Goal: Task Accomplishment & Management: Manage account settings

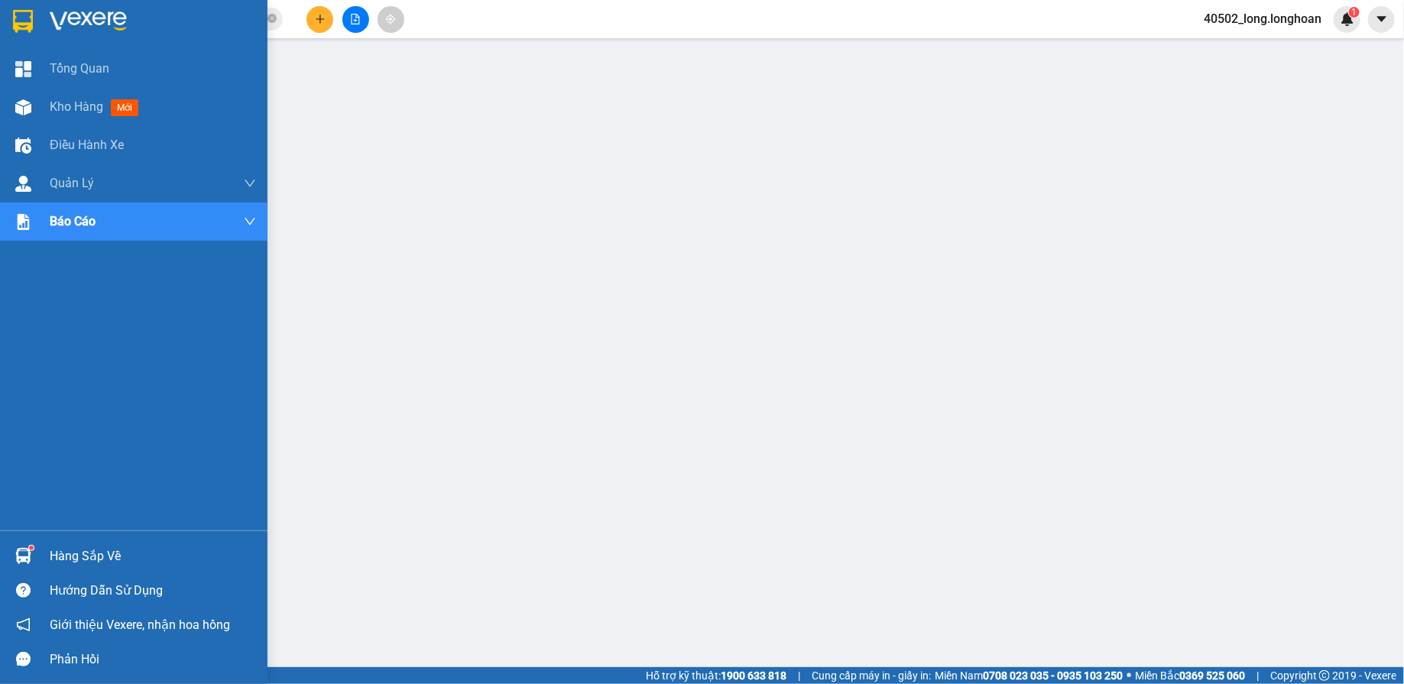
click at [64, 17] on img at bounding box center [88, 21] width 77 height 23
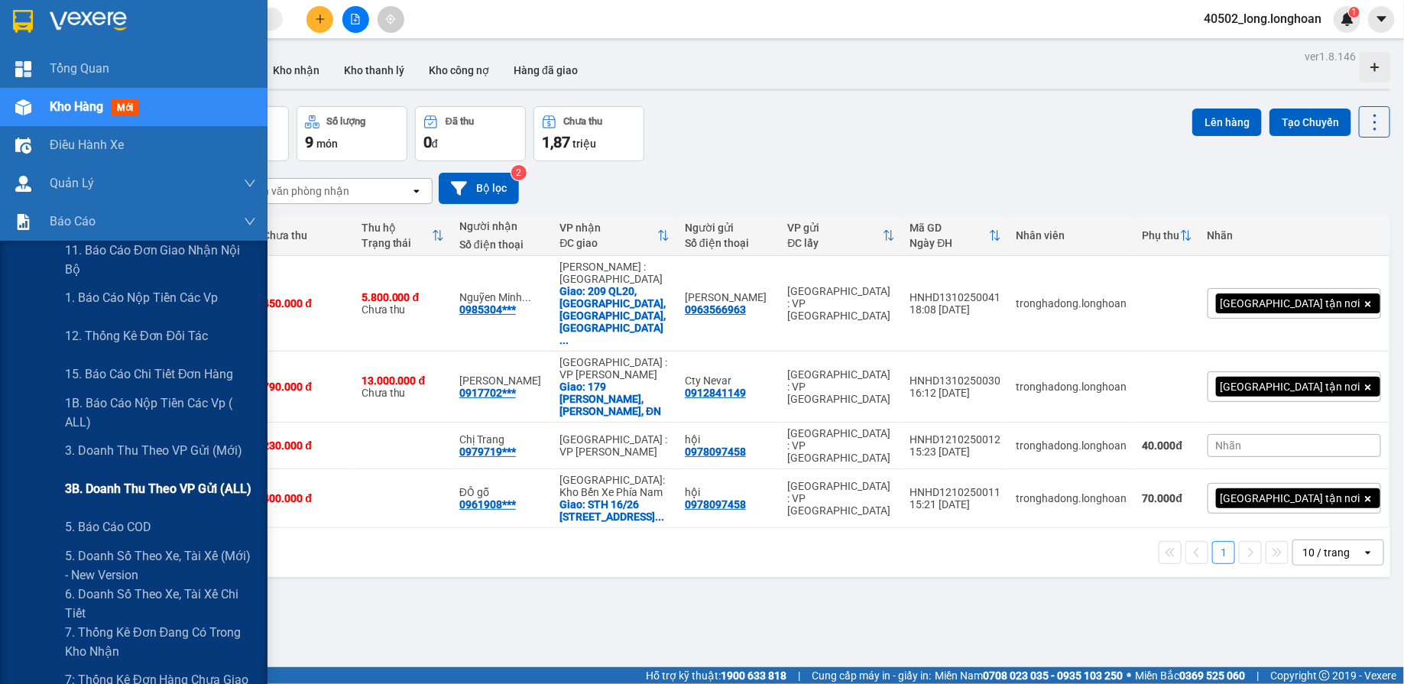
click at [151, 479] on span "3B. Doanh Thu theo VP Gửi (ALL)" at bounding box center [158, 488] width 186 height 19
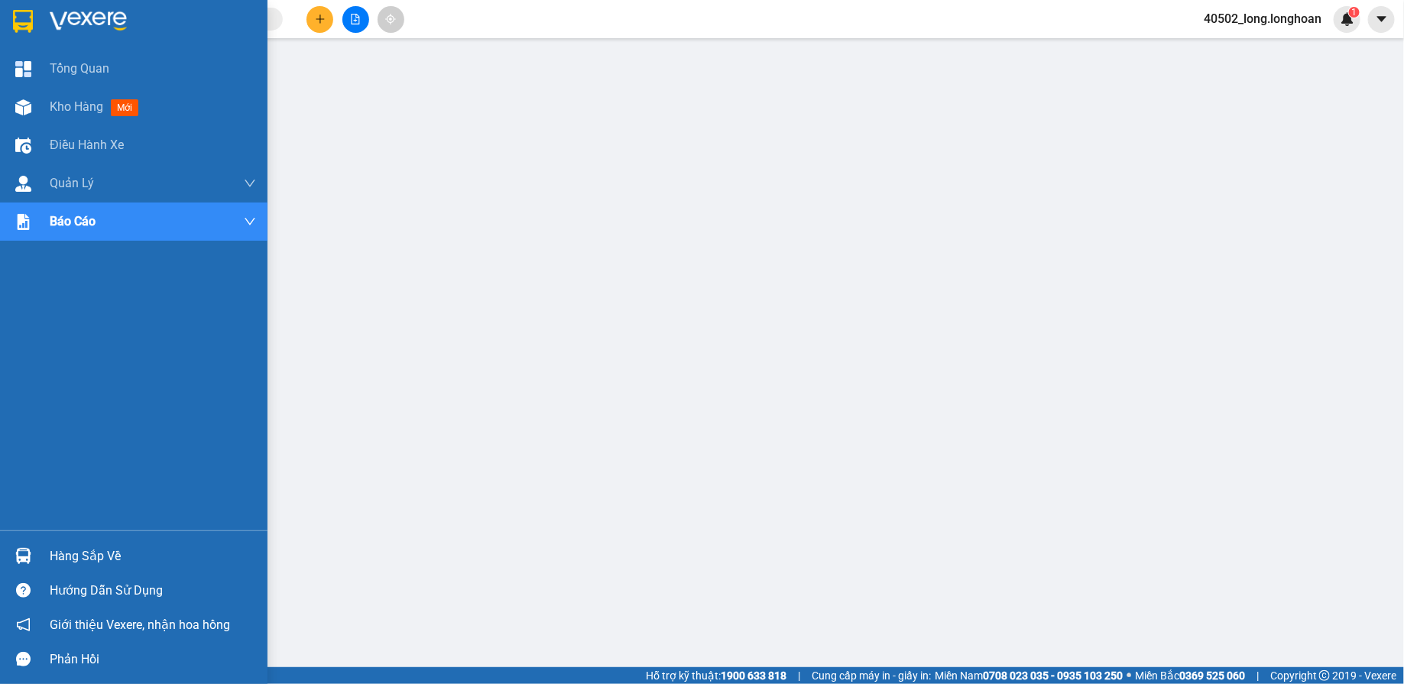
click at [34, 25] on div at bounding box center [23, 21] width 27 height 27
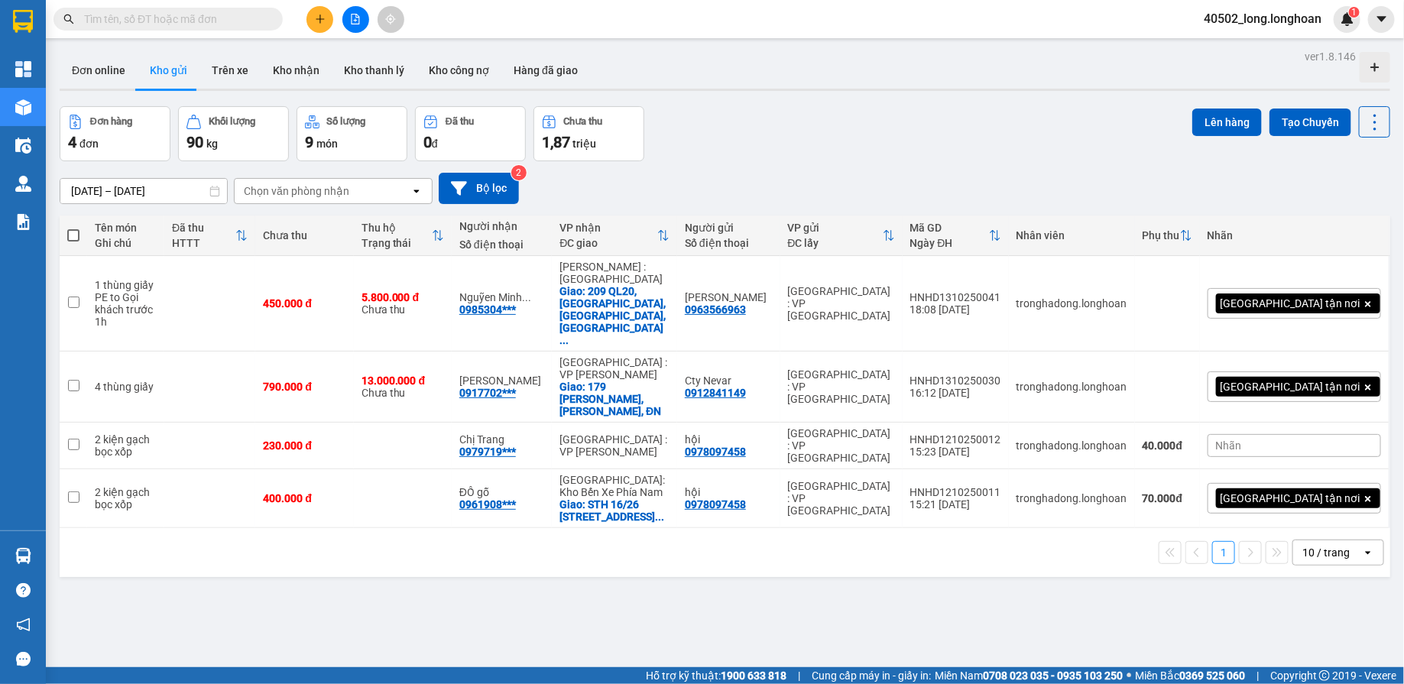
click at [352, 19] on icon "file-add" at bounding box center [355, 19] width 11 height 11
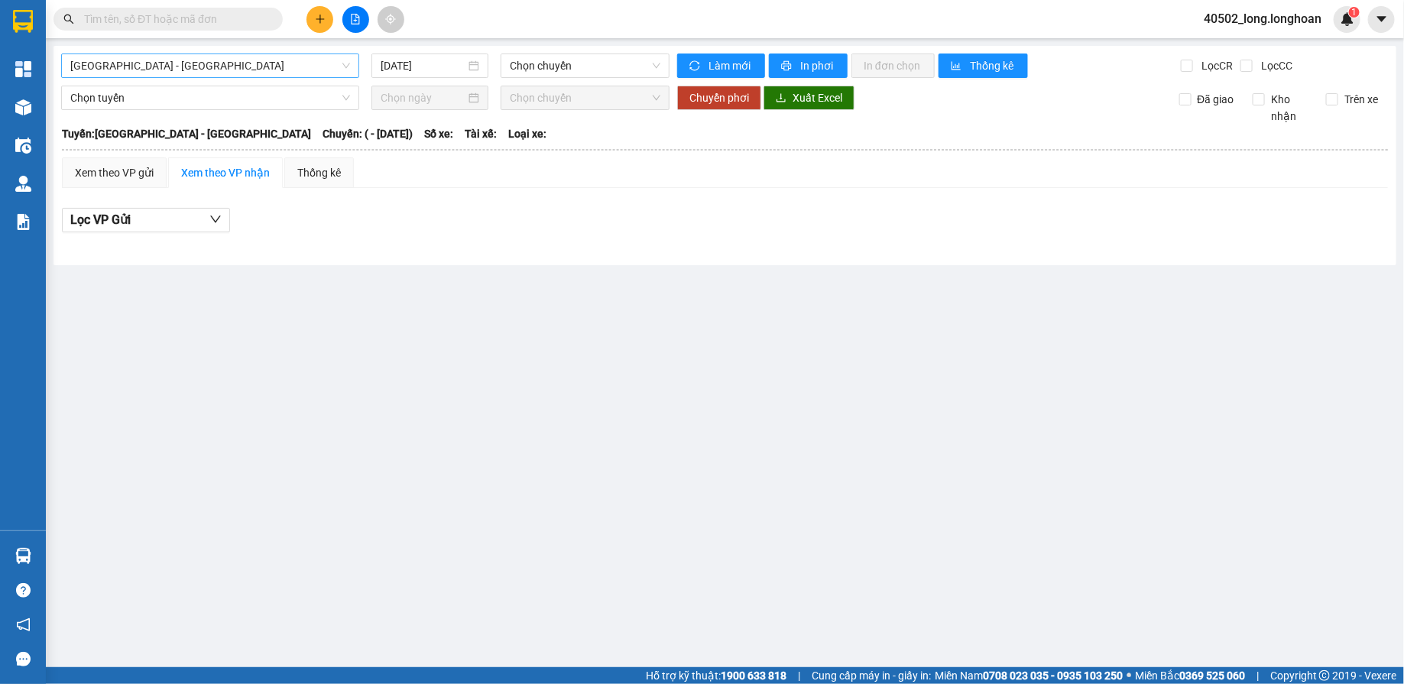
click at [285, 60] on span "Hải Phòng - Hà Nội" at bounding box center [210, 65] width 280 height 23
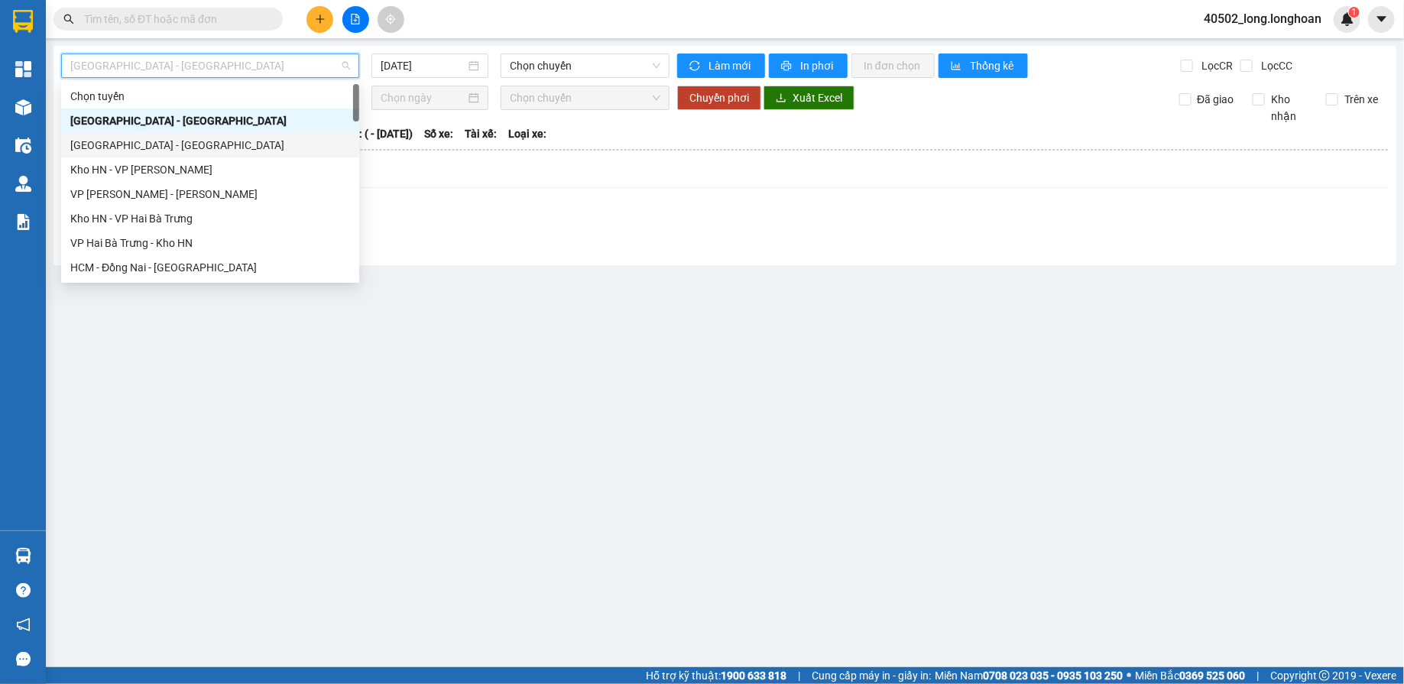
click at [192, 155] on div "Hà Nội - Hải Phòng" at bounding box center [210, 145] width 298 height 24
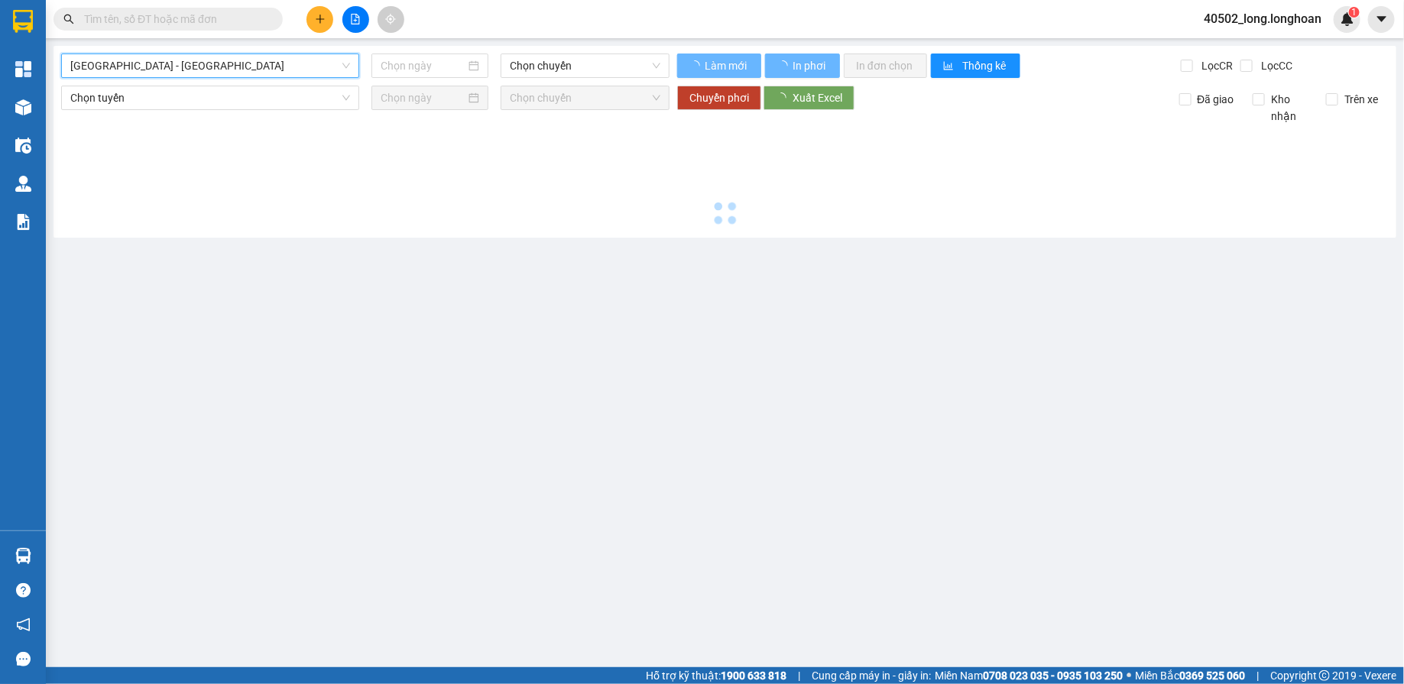
type input "14/10/2025"
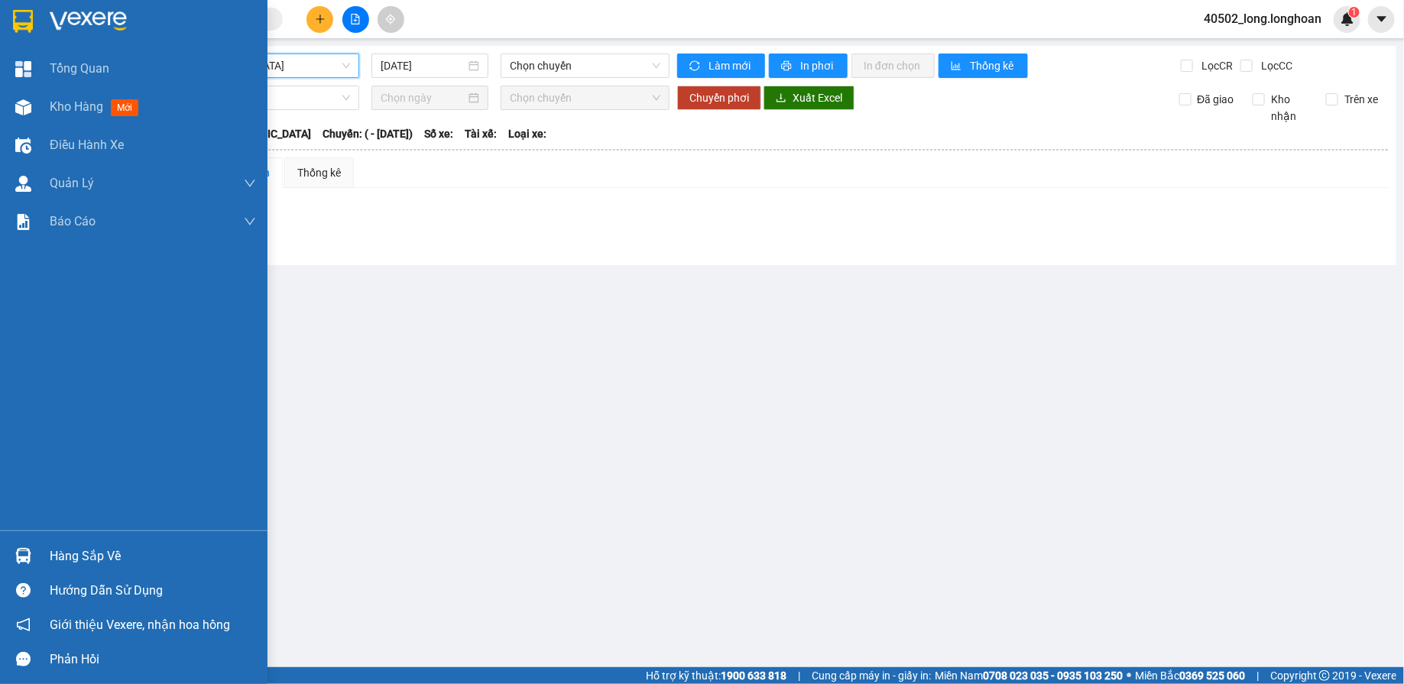
click at [37, 13] on div at bounding box center [133, 25] width 267 height 50
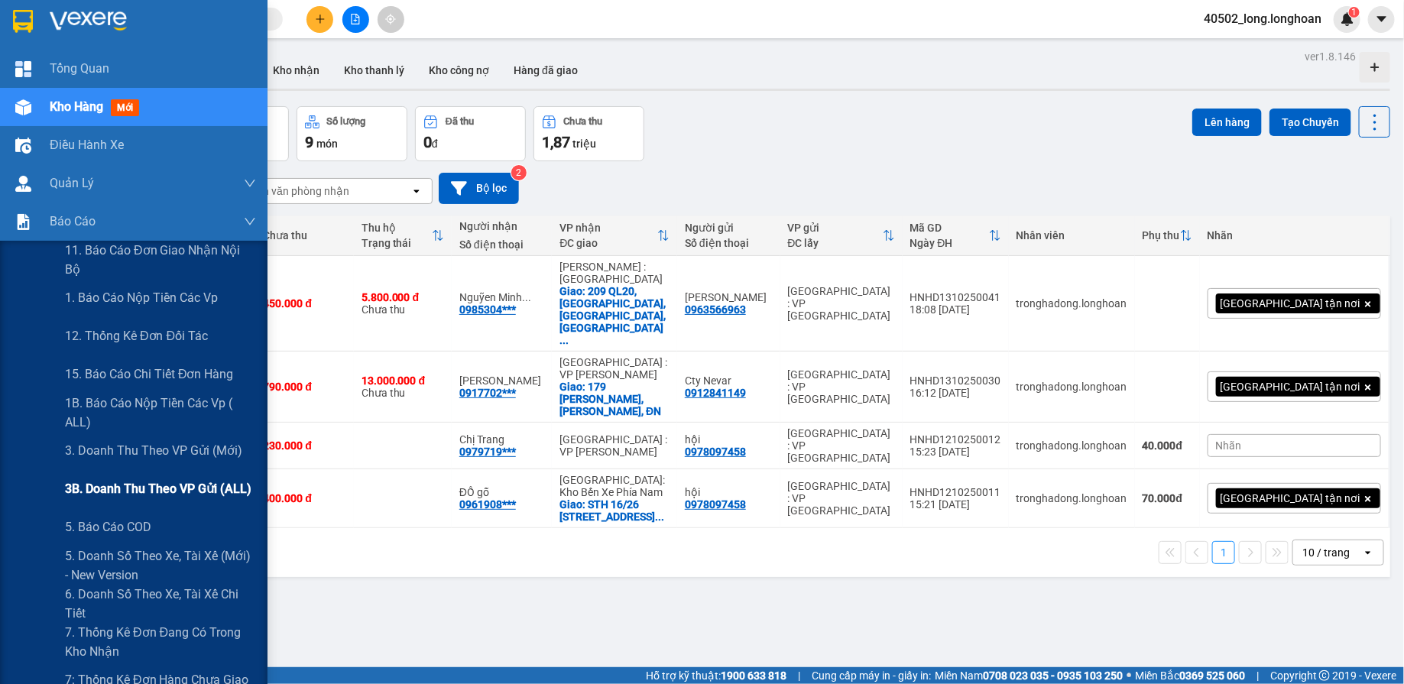
click at [199, 494] on span "3B. Doanh Thu theo VP Gửi (ALL)" at bounding box center [158, 488] width 186 height 19
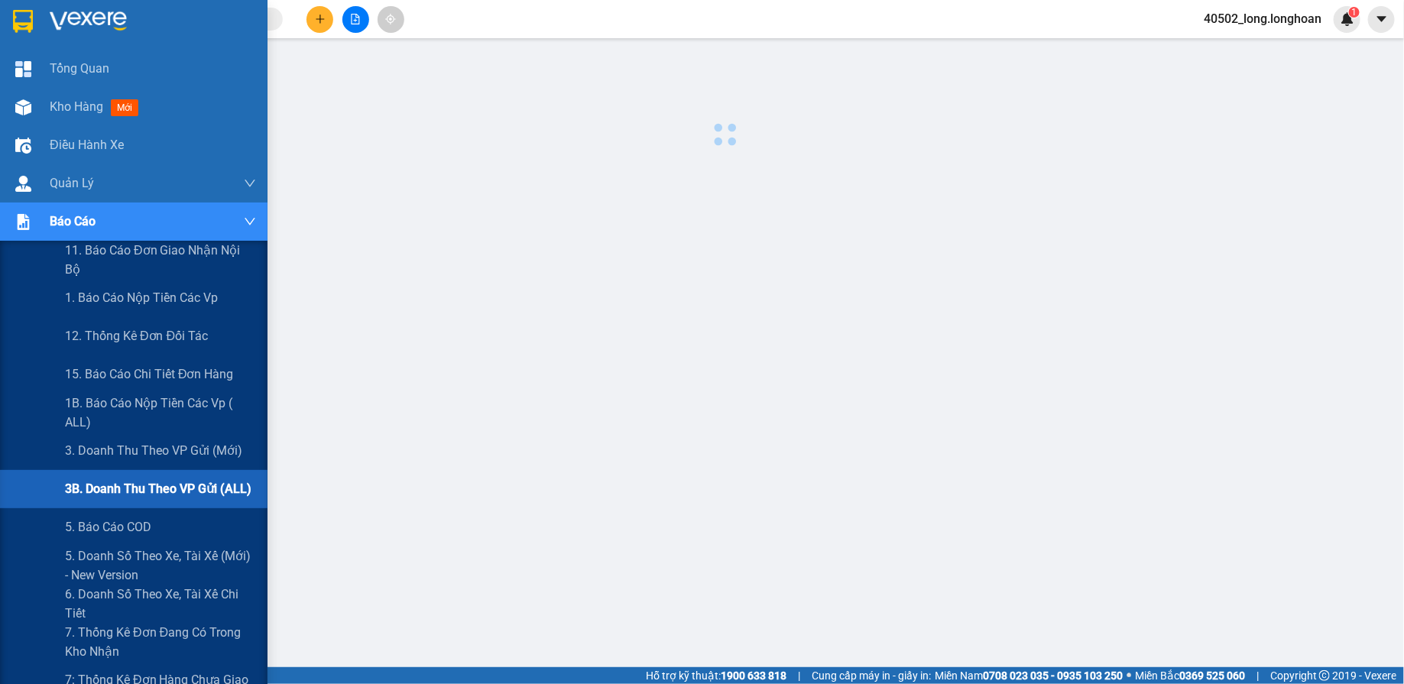
click at [199, 494] on span "3B. Doanh Thu theo VP Gửi (ALL)" at bounding box center [158, 488] width 186 height 19
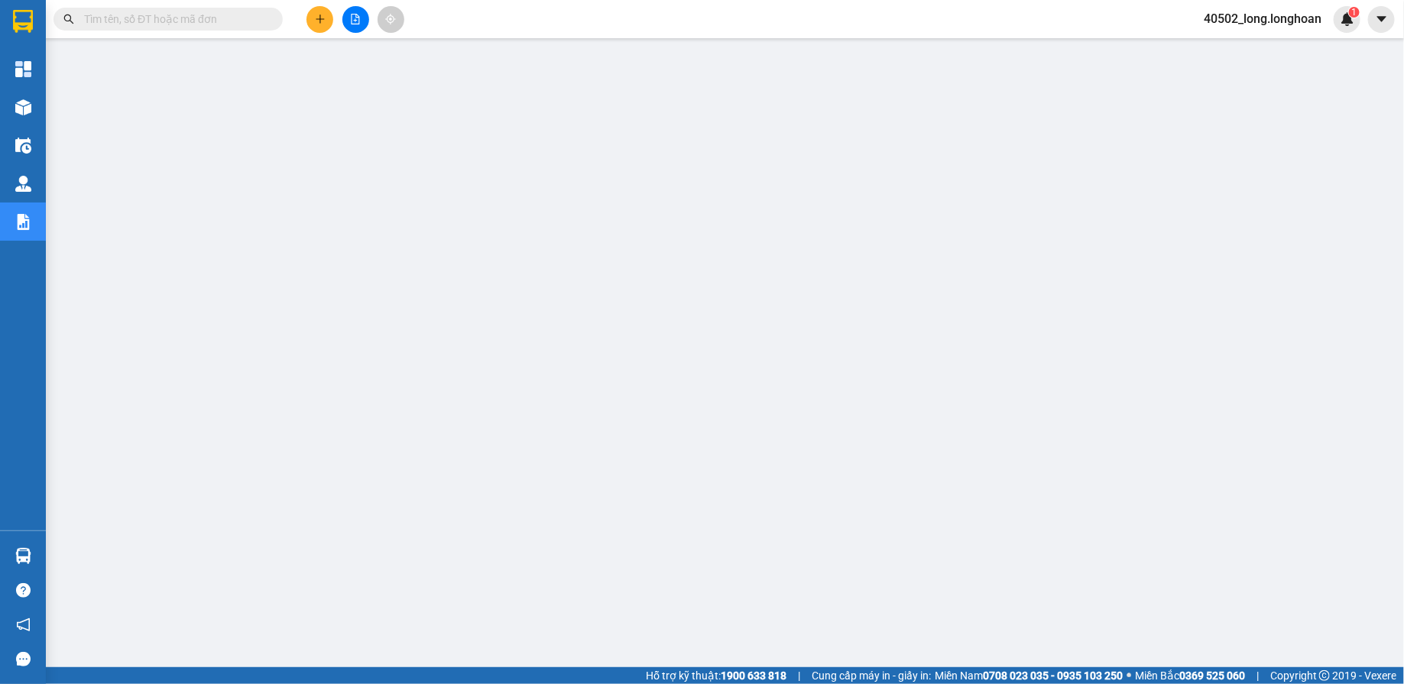
click at [186, 19] on input "text" at bounding box center [174, 19] width 180 height 17
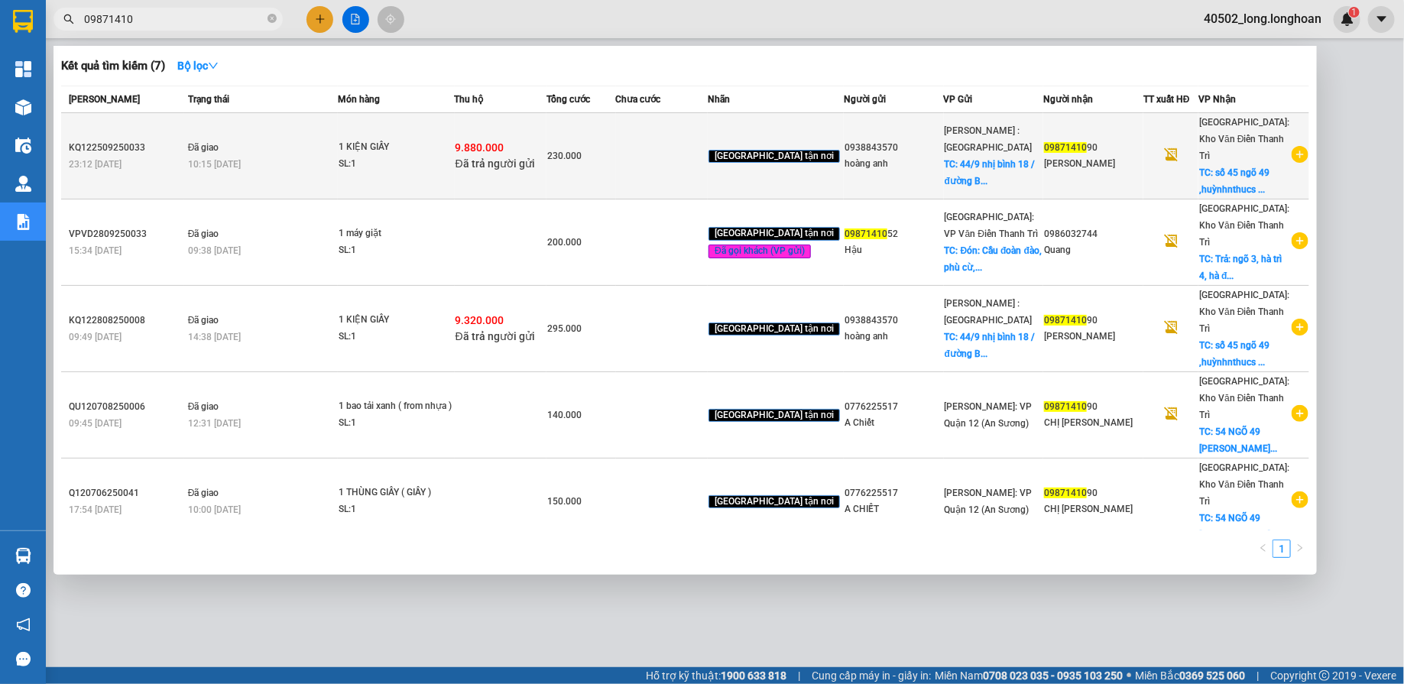
type input "09871410"
click at [314, 128] on td "Đã giao 10:15 - 10/10" at bounding box center [261, 156] width 154 height 86
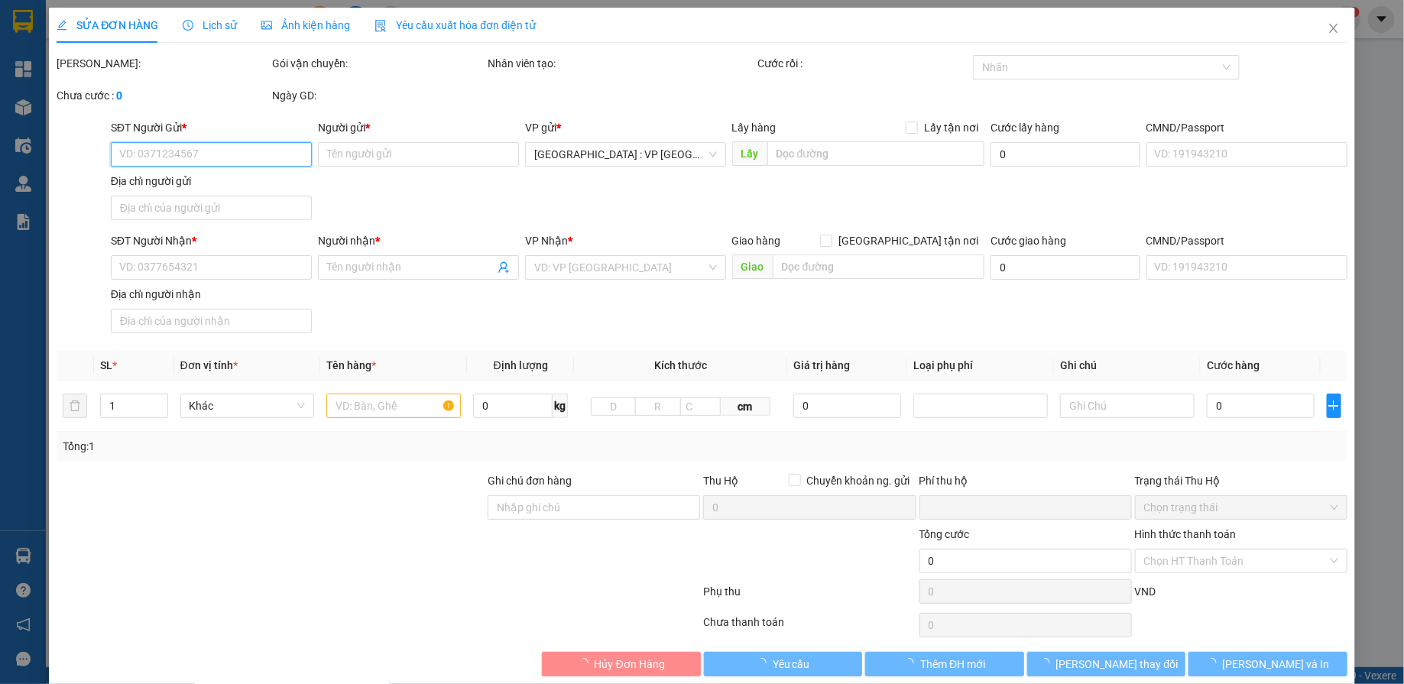
type input "0938843570"
type input "hoàng anh"
checkbox input "true"
type input "44/9 nhị bình 18 / đường Bùi công trừng. Xã nhị bình hốc môn ,hcm"
type input "65.000"
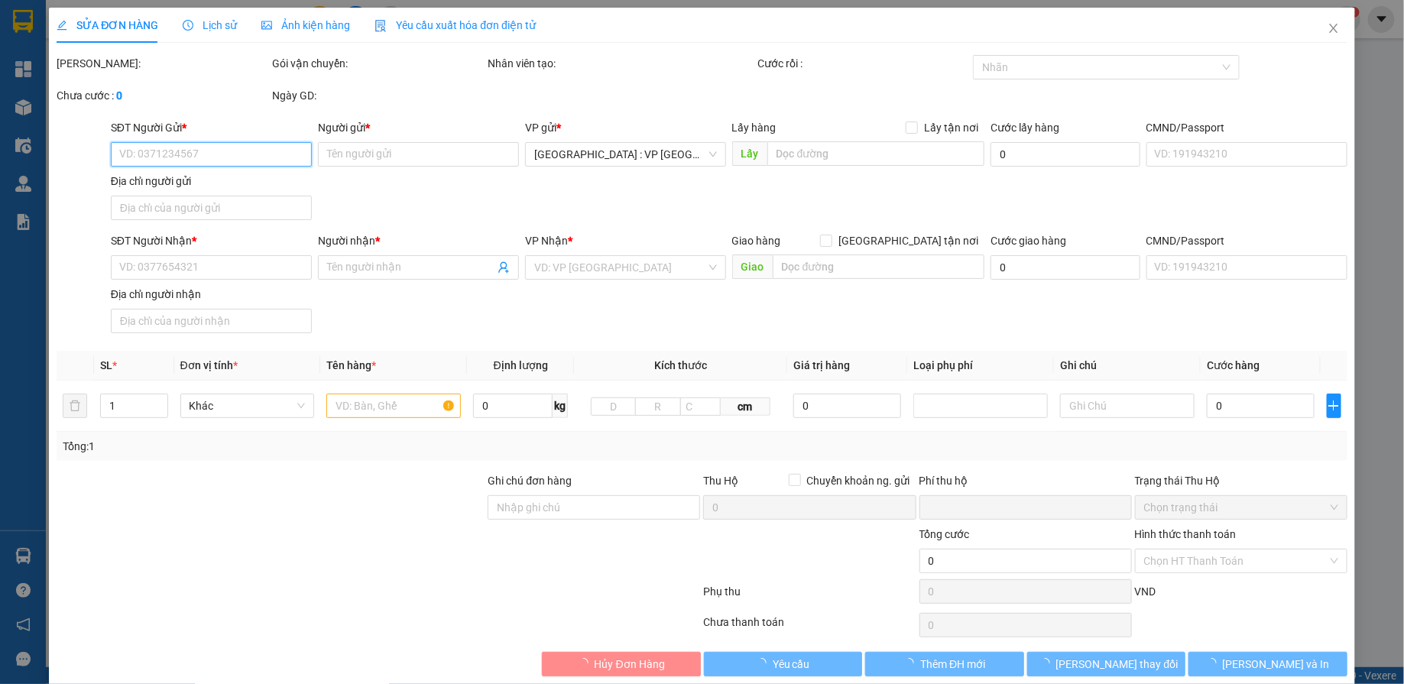
type input "0987141090"
type input "Van Lee Westman"
checkbox input "true"
type input "số 45 ngõ 49 ,huỳnhnthucs kháng,láng hạ,hn"
checkbox input "true"
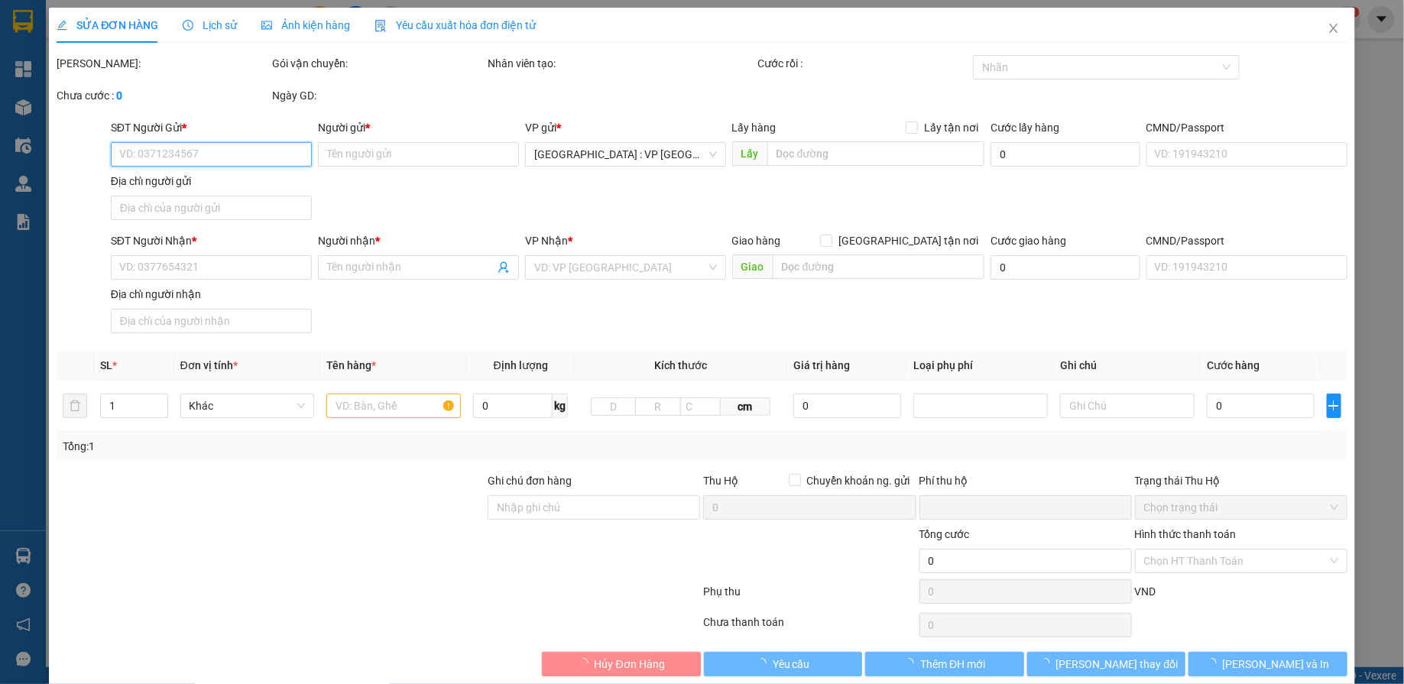
type input "9.880.000"
type input "25.000"
type input "230.000"
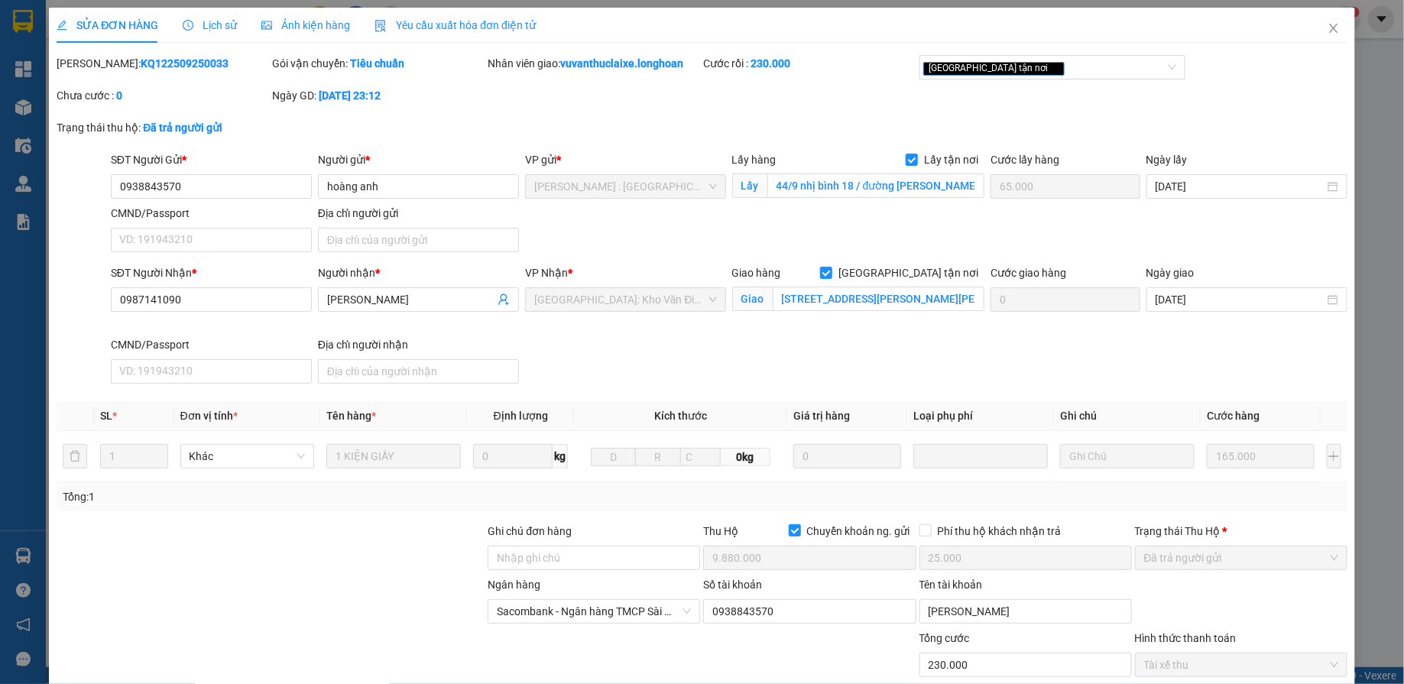
click at [238, 28] on div "SỬA ĐƠN HÀNG Lịch sử Ảnh kiện hàng Yêu cầu xuất hóa đơn điện tử" at bounding box center [296, 25] width 479 height 35
click at [225, 17] on div "Lịch sử" at bounding box center [210, 25] width 54 height 17
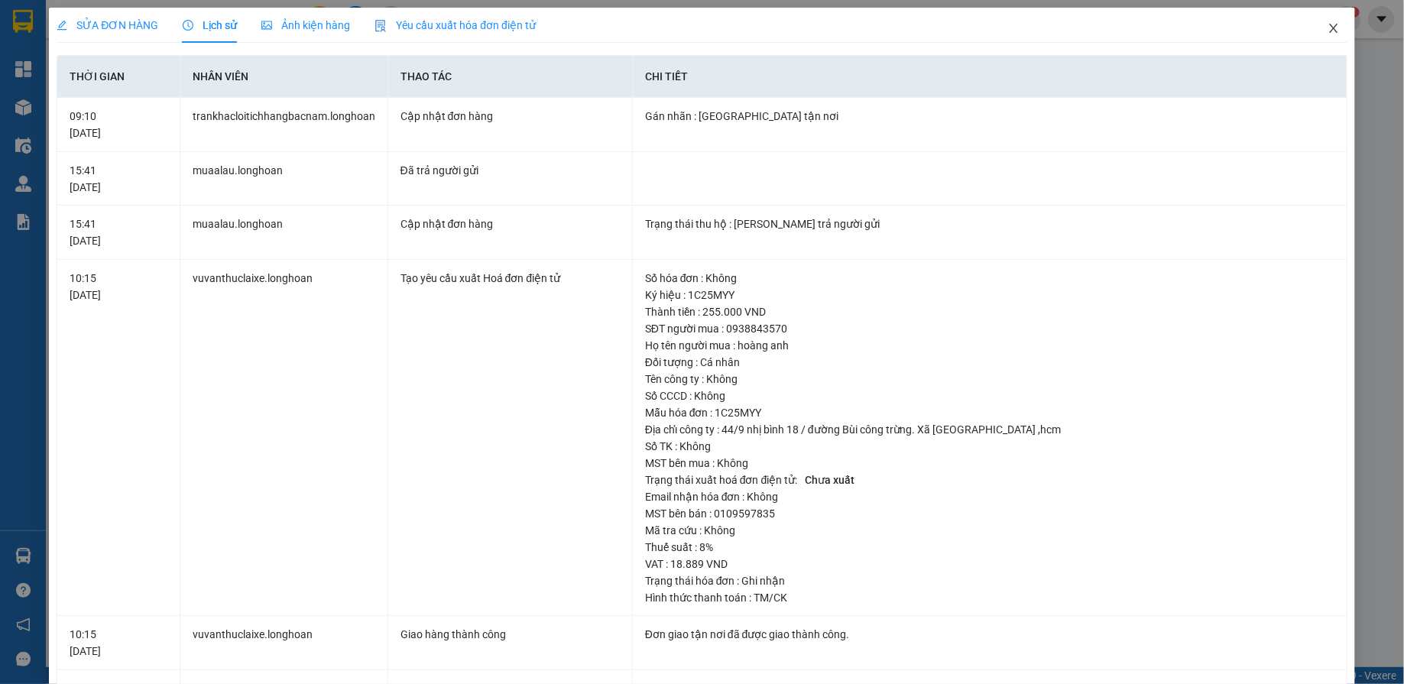
click at [1332, 27] on icon "close" at bounding box center [1333, 28] width 8 height 9
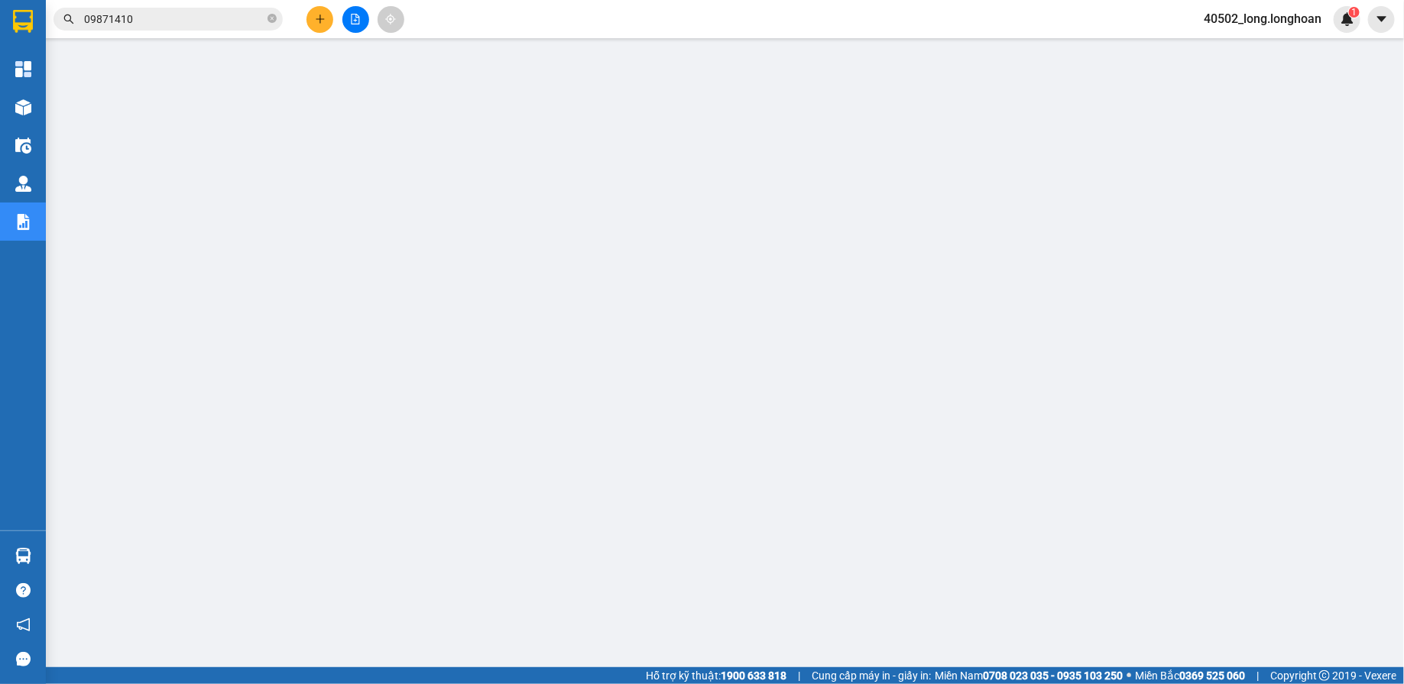
click at [53, 24] on div "09871410" at bounding box center [149, 19] width 298 height 23
click at [47, 24] on div "09871410" at bounding box center [149, 19] width 298 height 23
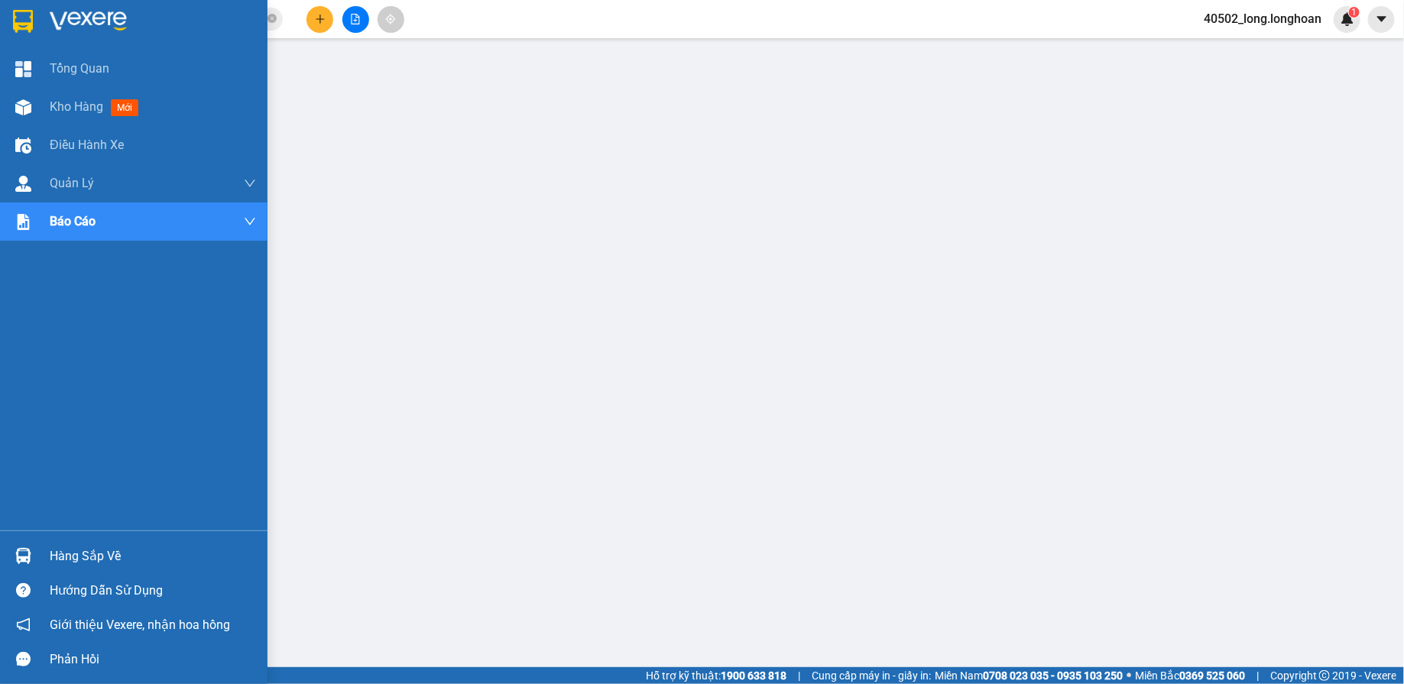
click at [33, 24] on div at bounding box center [23, 21] width 27 height 27
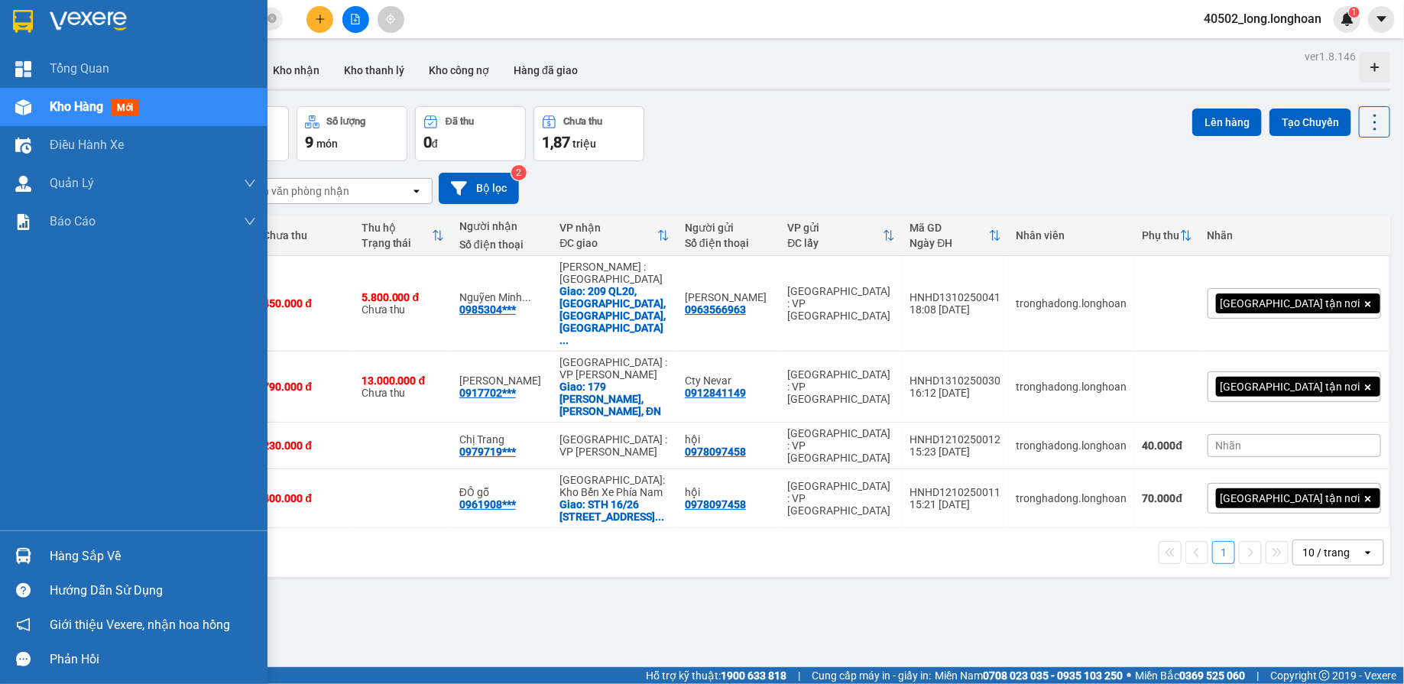
click at [23, 24] on img at bounding box center [23, 21] width 20 height 23
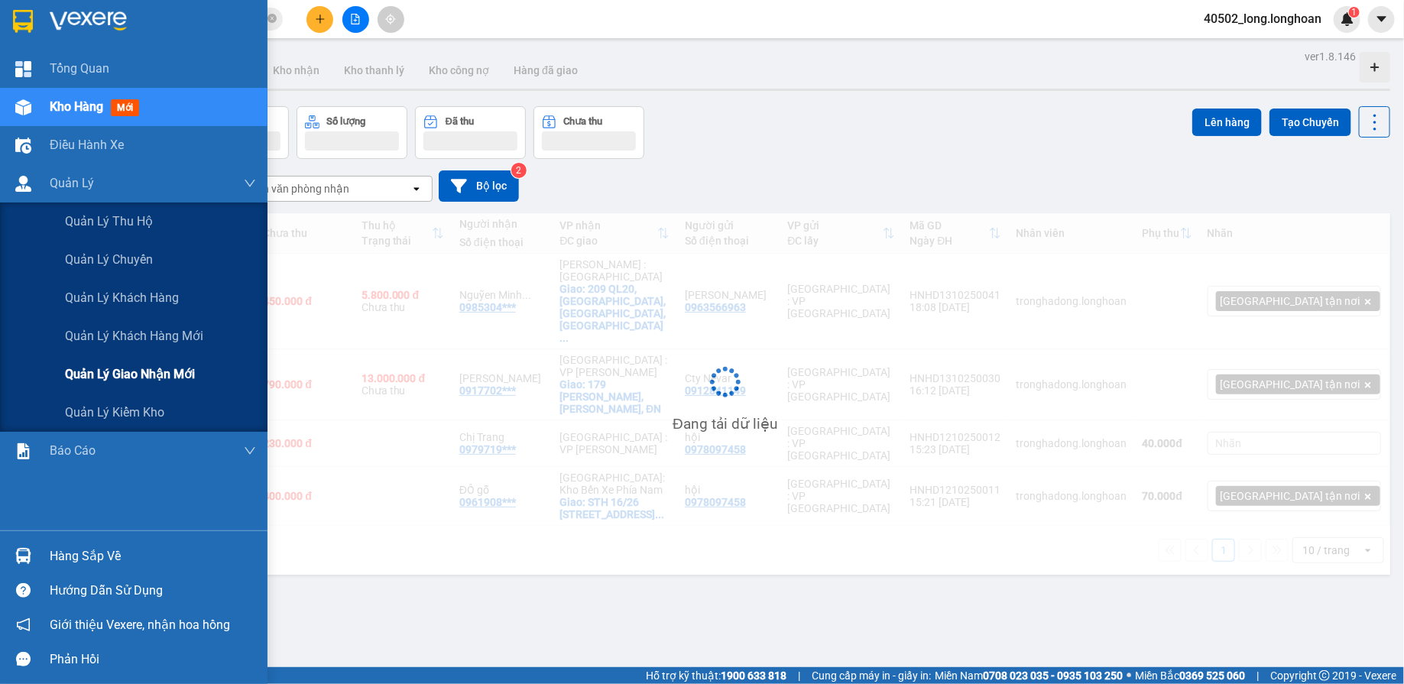
click at [151, 361] on div "Quản lý giao nhận mới" at bounding box center [160, 374] width 191 height 38
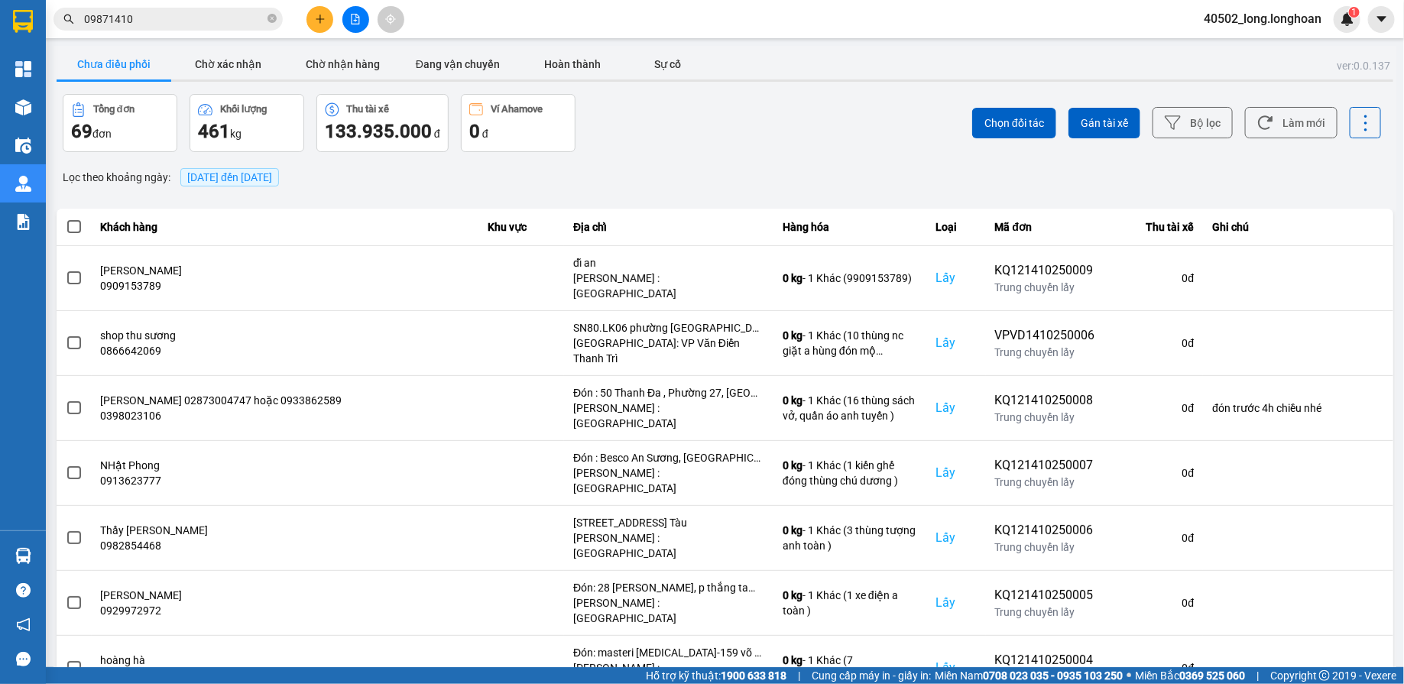
click at [254, 174] on span "14/10/2025 đến 14/10/2025" at bounding box center [229, 177] width 85 height 12
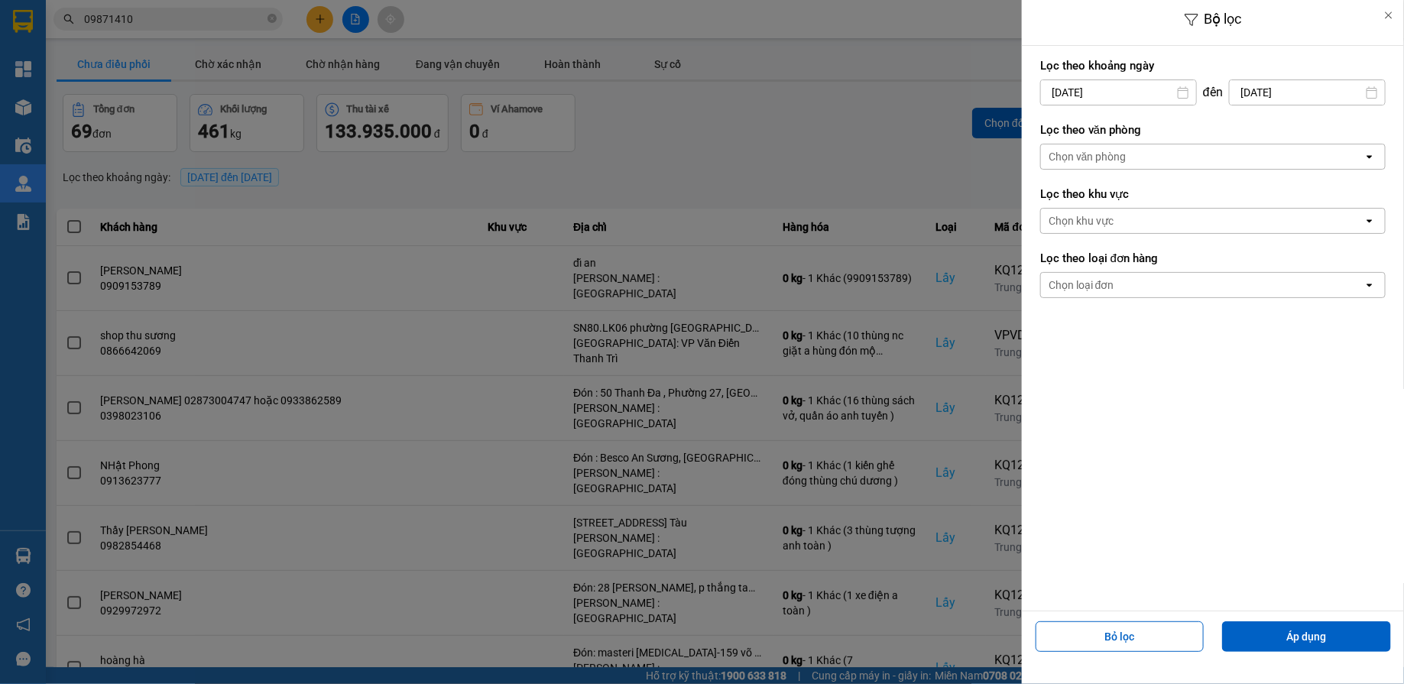
click at [1085, 99] on input "14/10/2025" at bounding box center [1118, 92] width 155 height 24
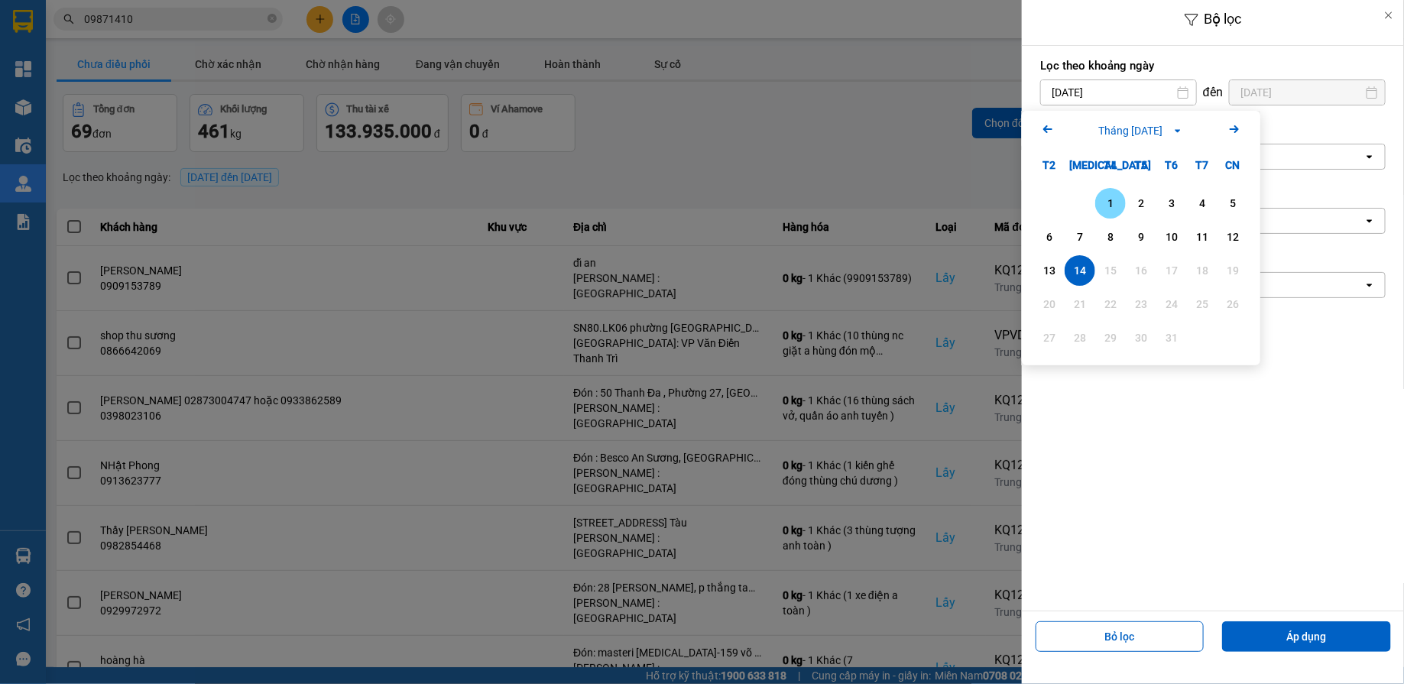
click at [1111, 190] on div "1" at bounding box center [1110, 203] width 31 height 31
type input "01/10/2025"
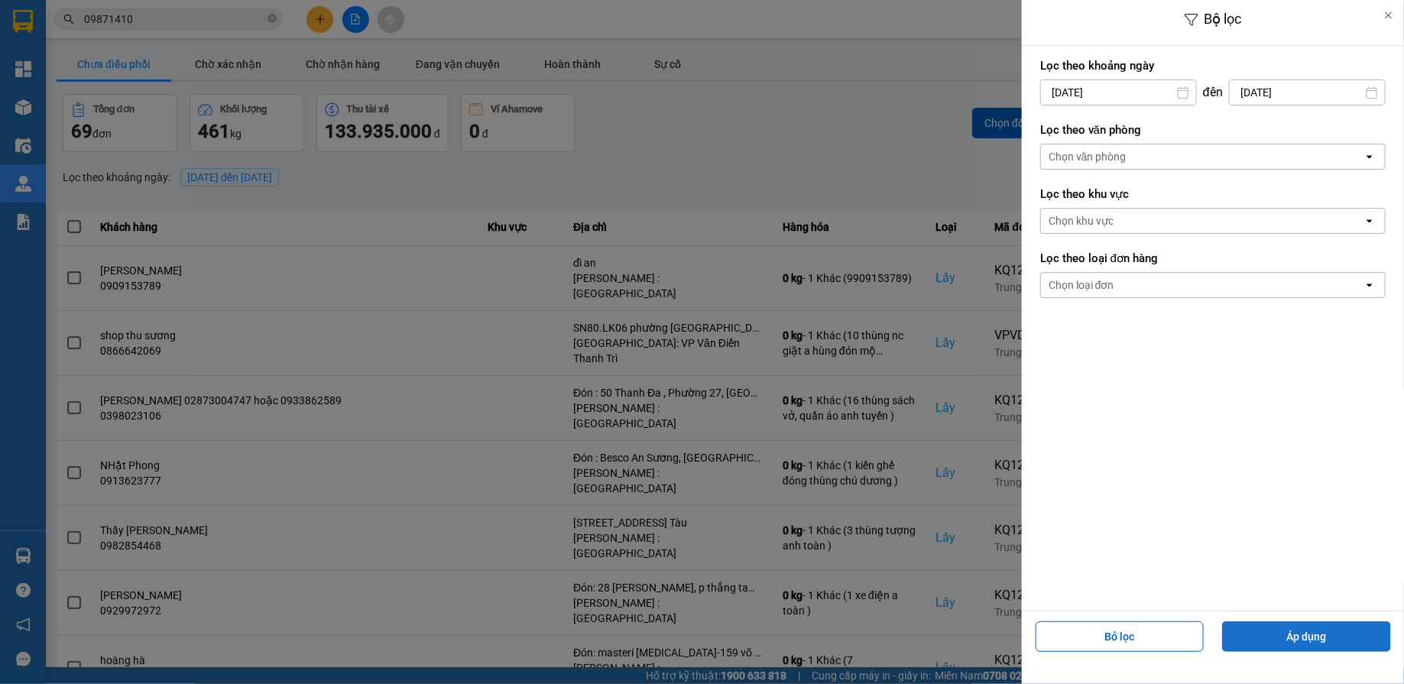
click at [1279, 643] on button "Áp dụng" at bounding box center [1306, 636] width 169 height 31
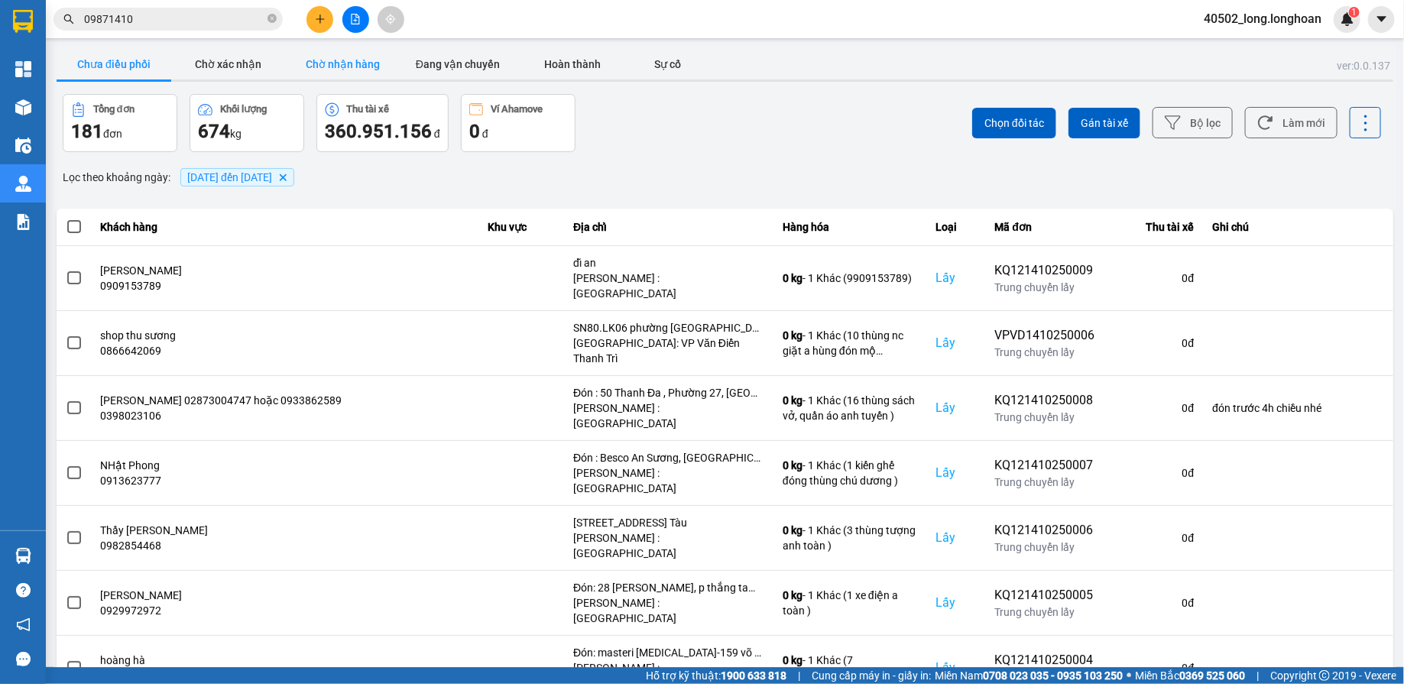
click at [342, 61] on button "Chờ nhận hàng" at bounding box center [343, 64] width 115 height 31
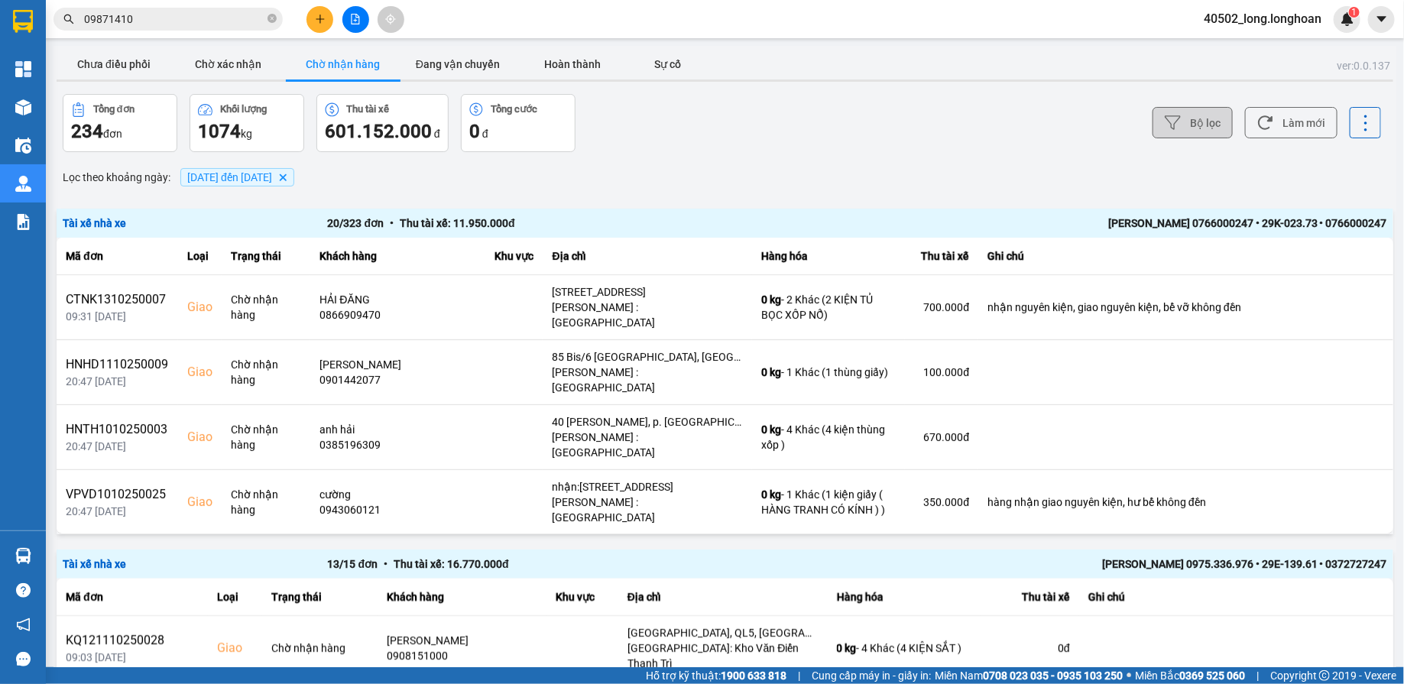
click at [1200, 121] on button "Bộ lọc" at bounding box center [1192, 122] width 80 height 31
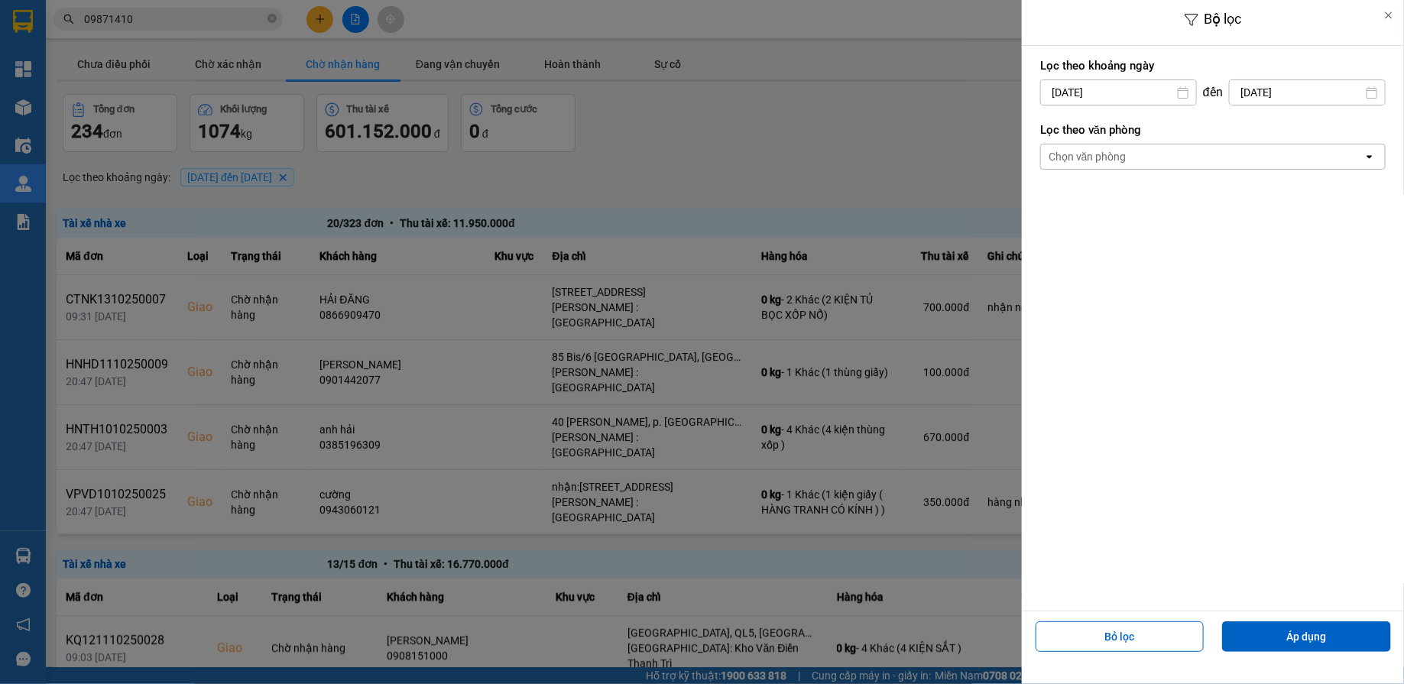
click at [1119, 151] on div "Chọn văn phòng" at bounding box center [1087, 156] width 78 height 15
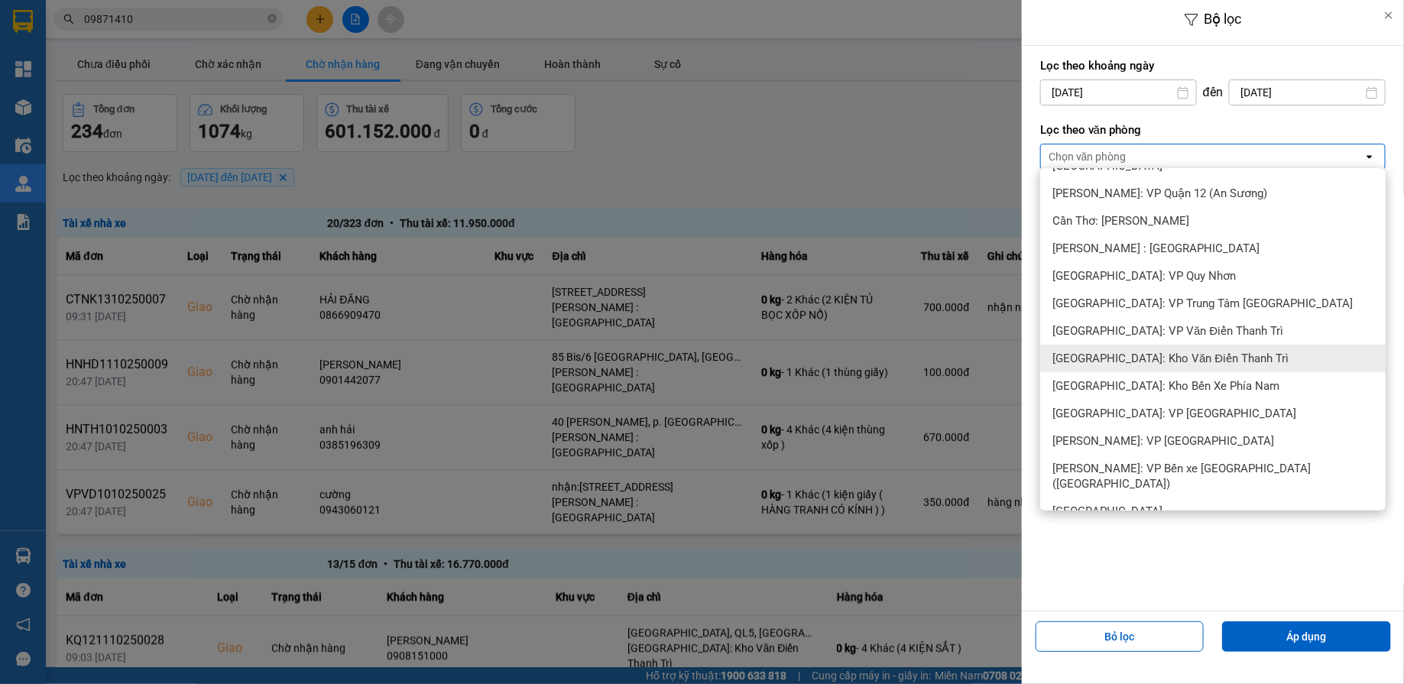
click at [1151, 361] on span "Hà Nội: Kho Văn Điển Thanh Trì" at bounding box center [1170, 358] width 236 height 15
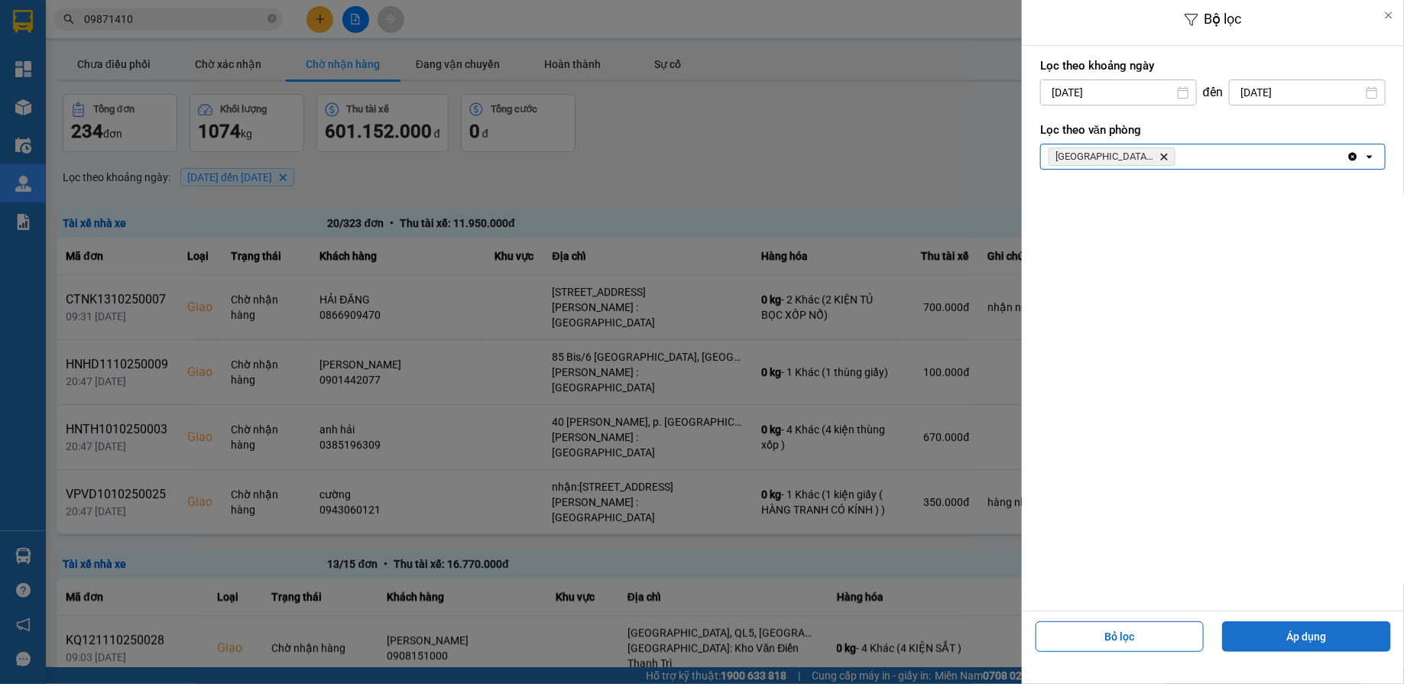
click at [1252, 641] on button "Áp dụng" at bounding box center [1306, 636] width 169 height 31
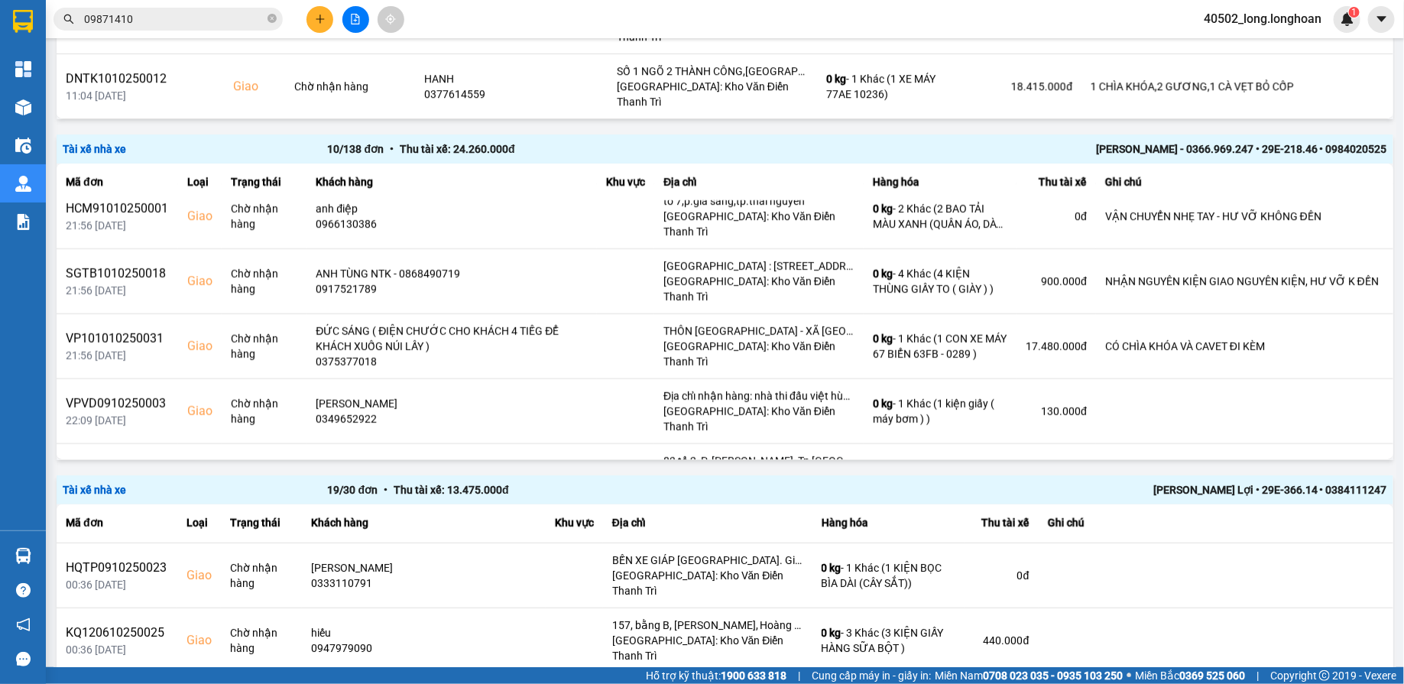
scroll to position [749, 0]
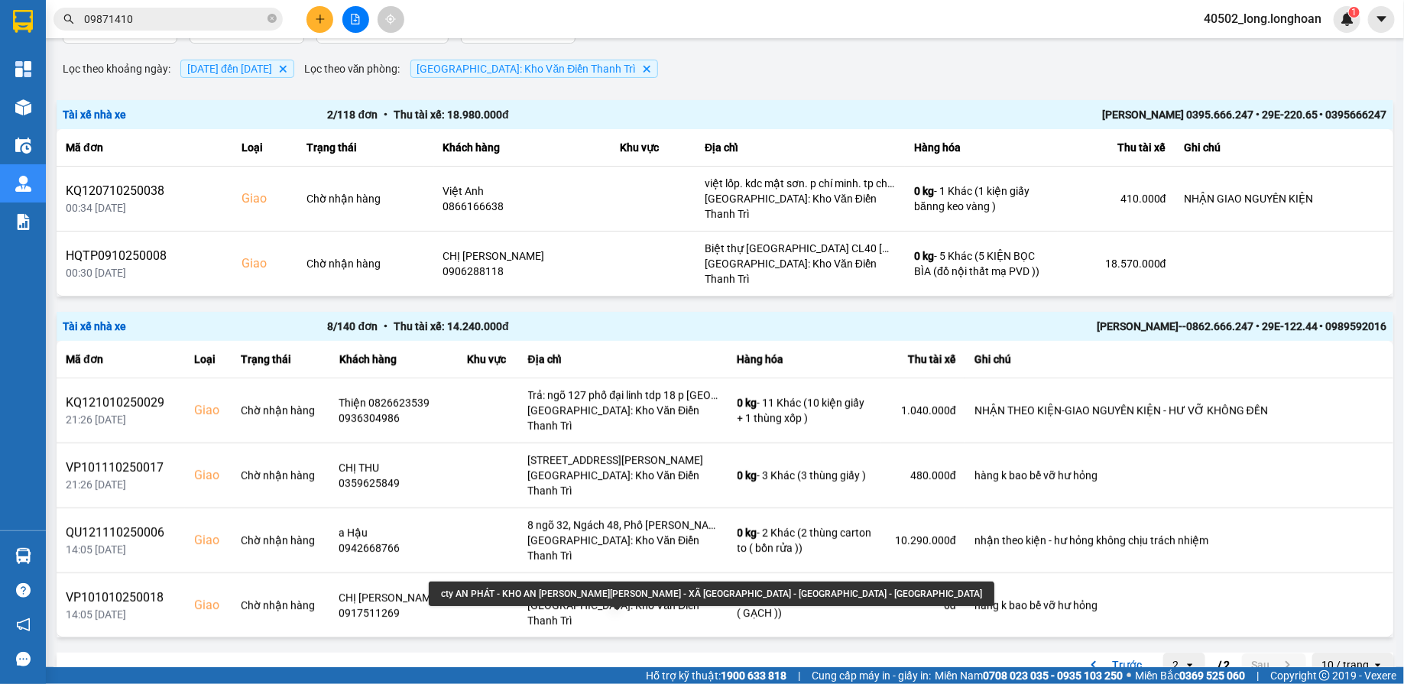
scroll to position [0, 0]
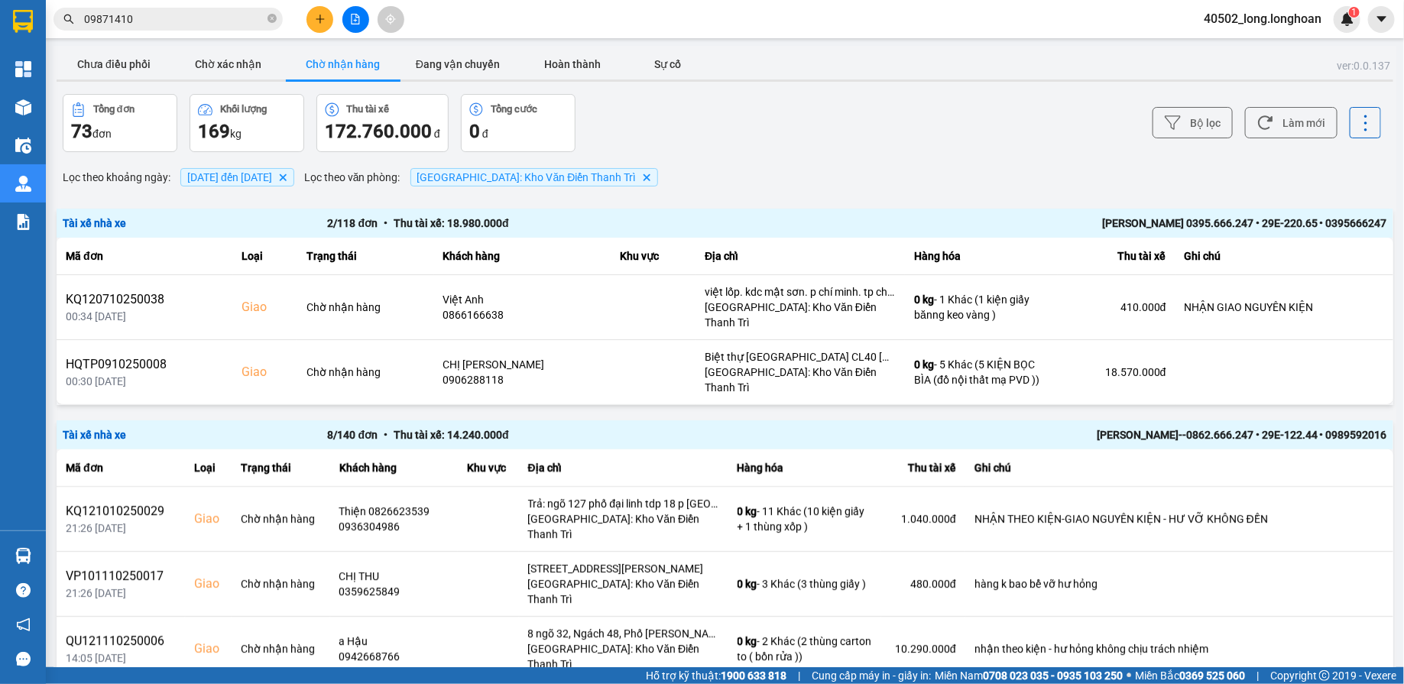
click at [507, 46] on div "ver: 0.0.137 Chưa điều phối Chờ xác nhận Chờ nhận hàng Đang vận chuyển Hoàn thà…" at bounding box center [724, 420] width 1343 height 749
click at [488, 48] on div "ver: 0.0.137 Chưa điều phối Chờ xác nhận Chờ nhận hàng Đang vận chuyển Hoàn thà…" at bounding box center [724, 420] width 1343 height 749
click at [427, 92] on div "ver: 0.0.137 Chưa điều phối Chờ xác nhận Chờ nhận hàng Đang vận chuyển Hoàn thà…" at bounding box center [724, 420] width 1343 height 749
click at [453, 79] on div at bounding box center [725, 80] width 1336 height 2
click at [447, 70] on button "Đang vận chuyển" at bounding box center [457, 64] width 115 height 31
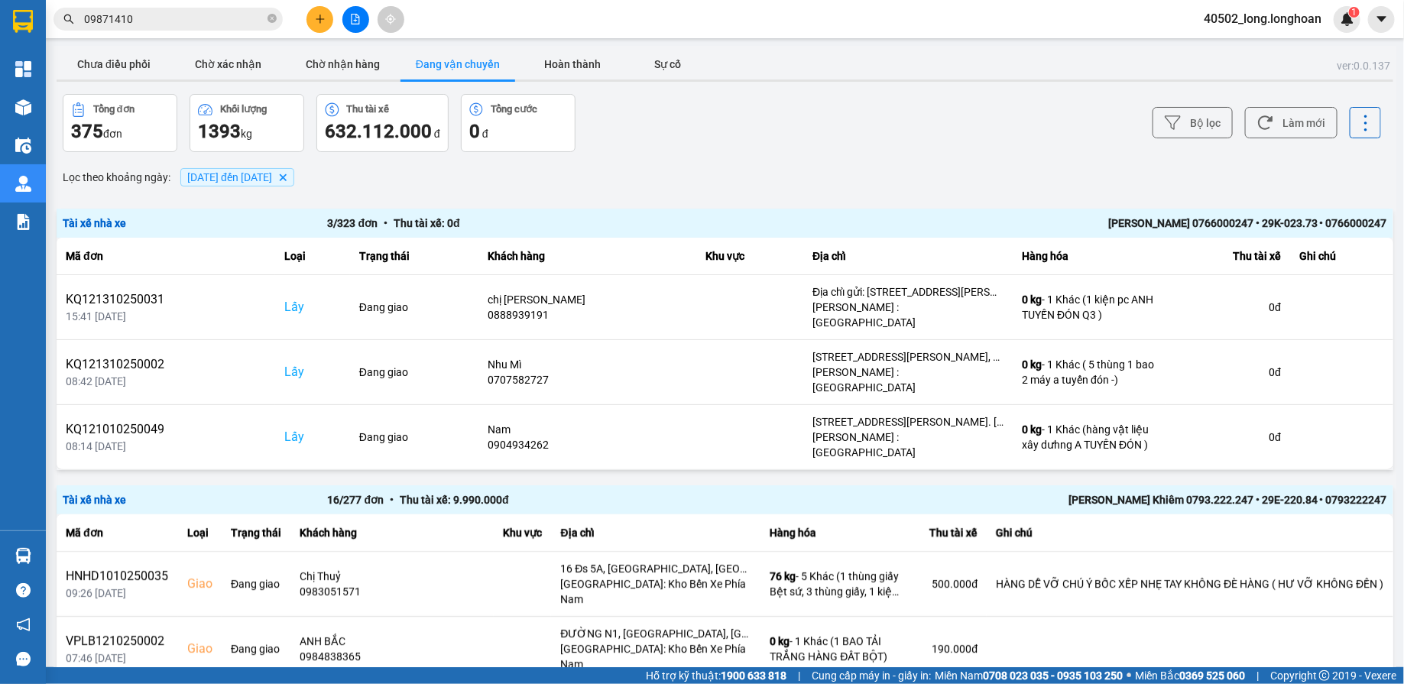
click at [1193, 106] on div "Bộ lọc Làm mới" at bounding box center [1051, 123] width 659 height 58
click at [1214, 109] on button "Bộ lọc" at bounding box center [1192, 122] width 80 height 31
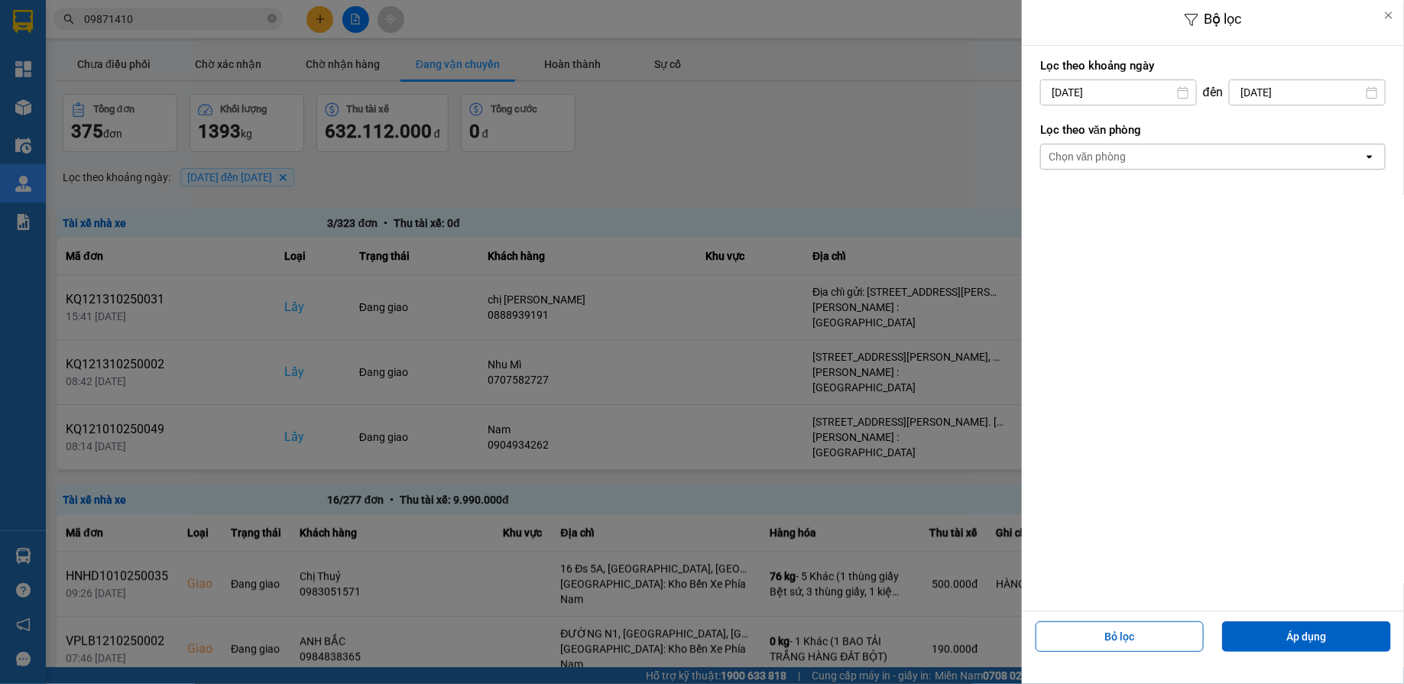
click at [1162, 148] on div "Chọn văn phòng" at bounding box center [1202, 156] width 322 height 24
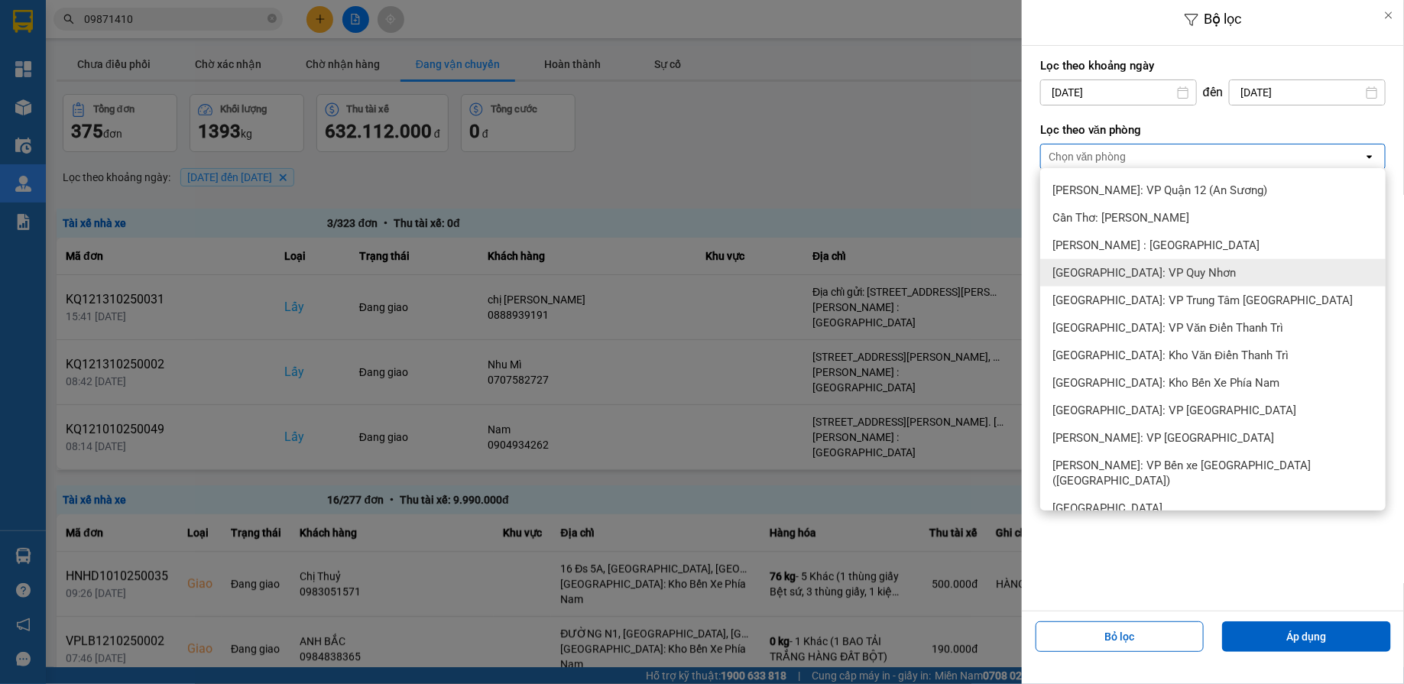
scroll to position [633, 0]
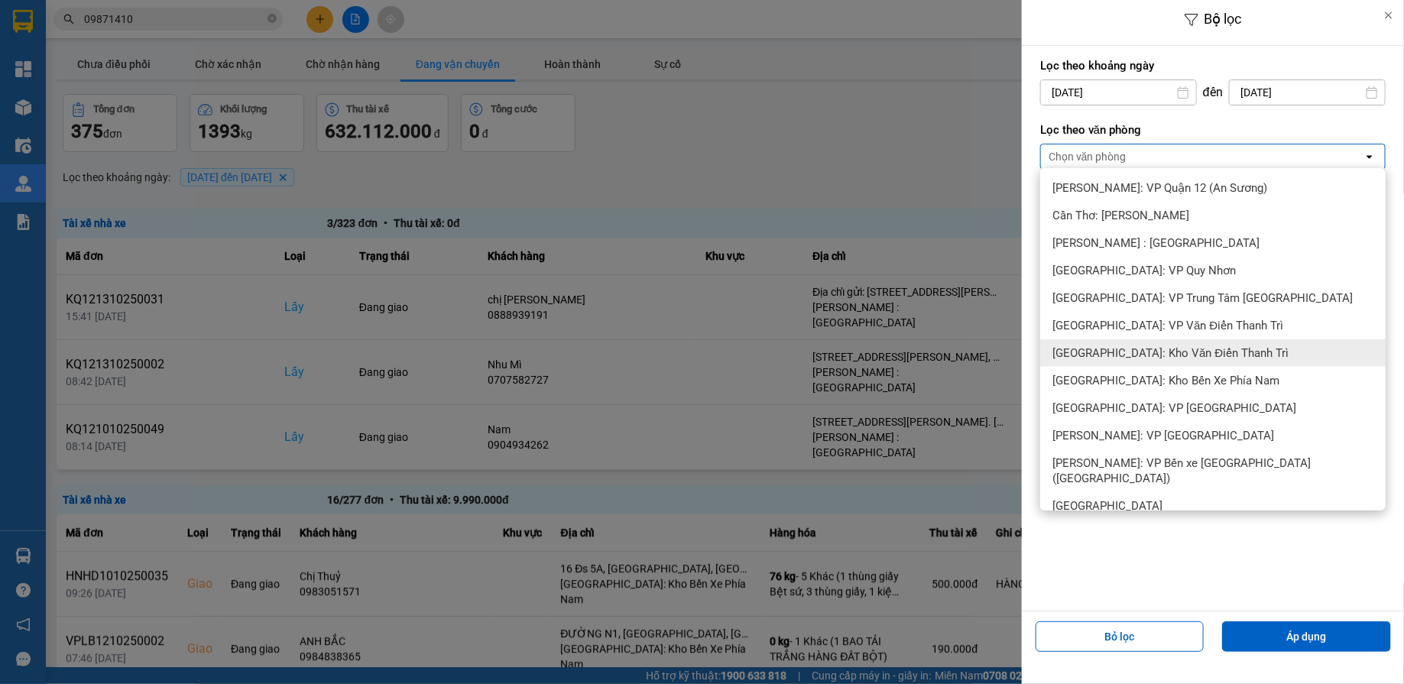
click at [1147, 348] on span "Hà Nội: Kho Văn Điển Thanh Trì" at bounding box center [1170, 352] width 236 height 15
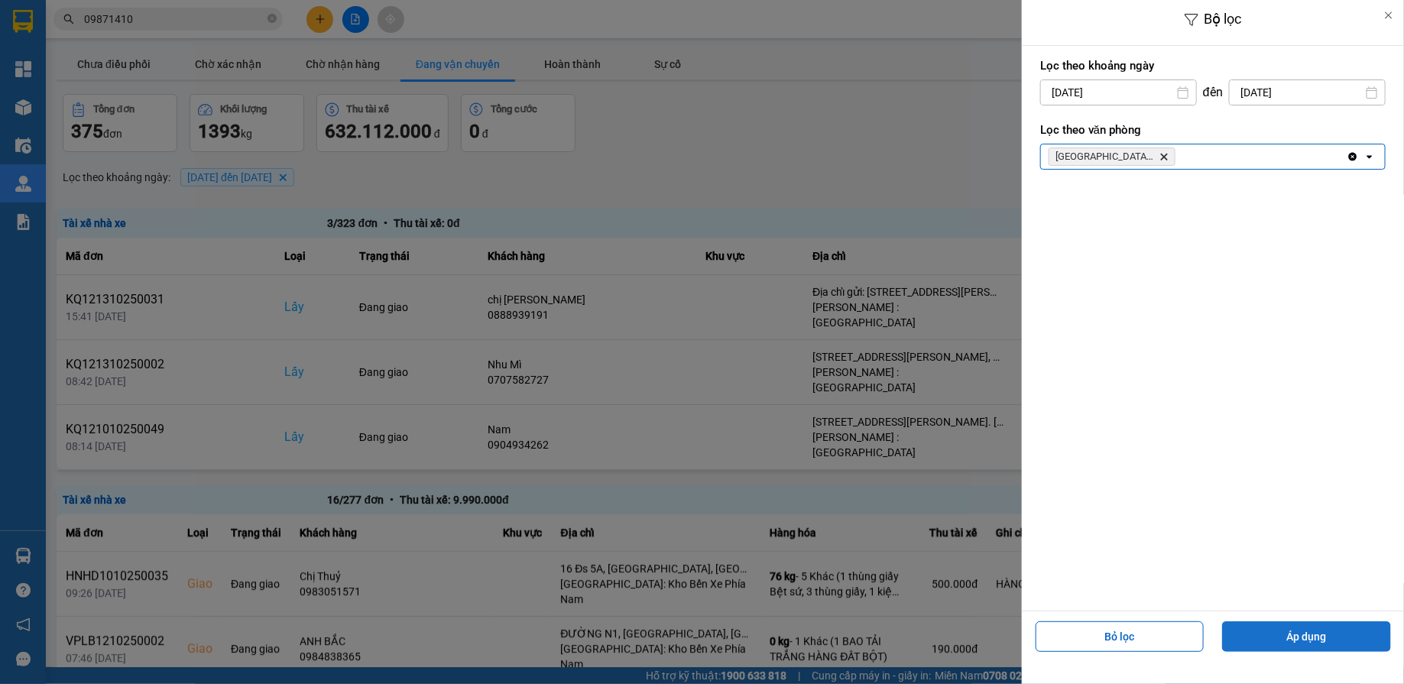
click at [1260, 637] on button "Áp dụng" at bounding box center [1306, 636] width 169 height 31
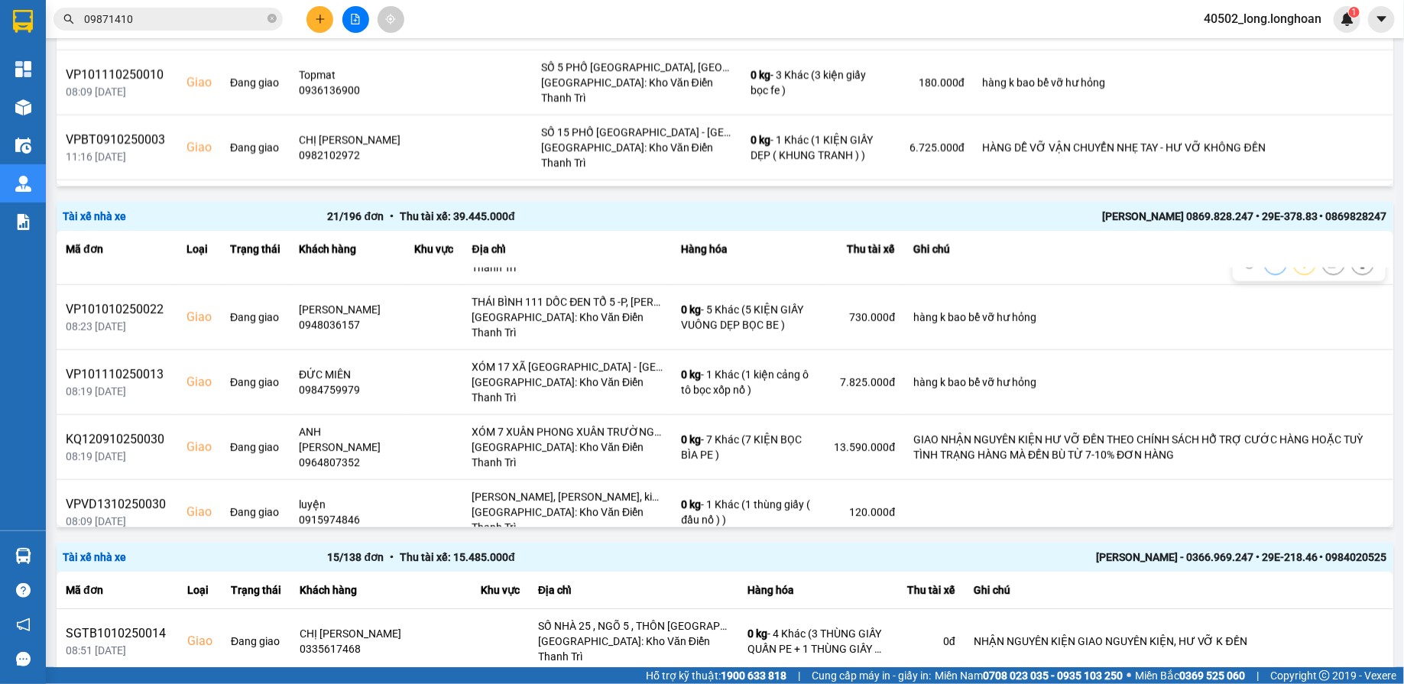
scroll to position [0, 0]
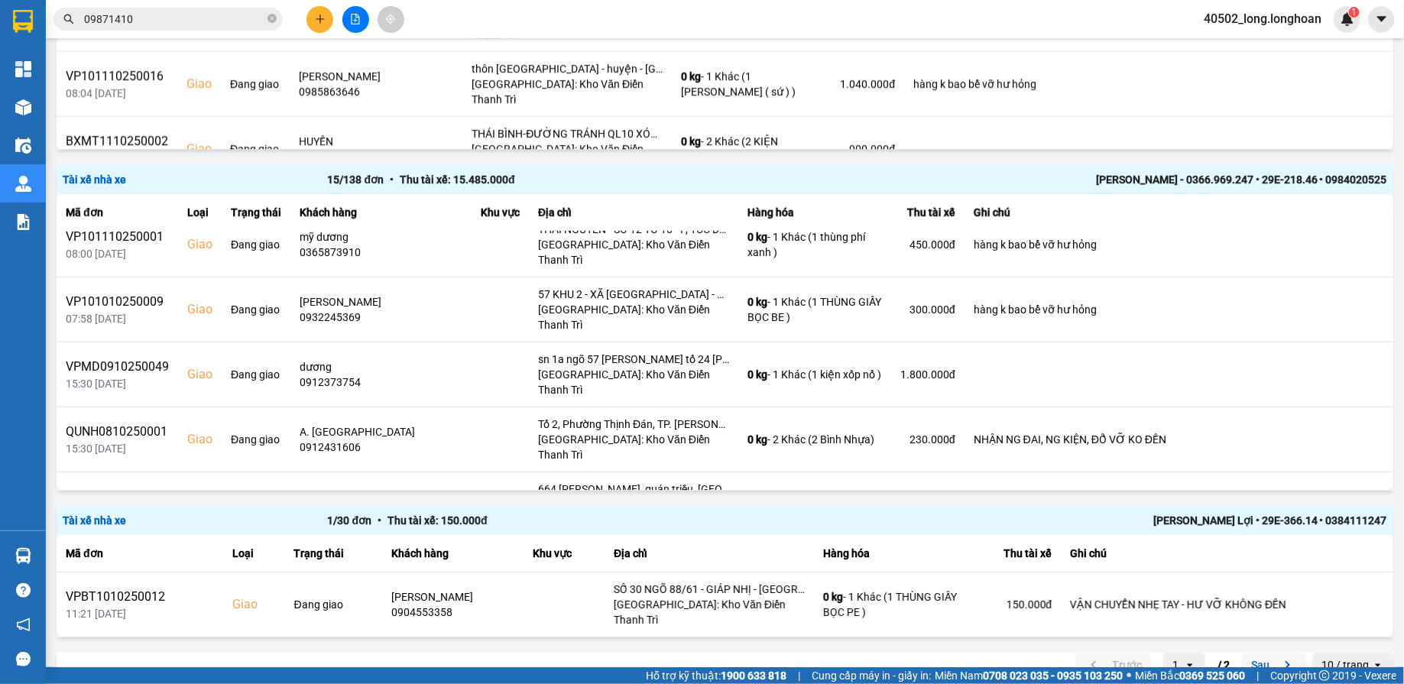
click at [1261, 653] on button "Sau" at bounding box center [1274, 664] width 64 height 23
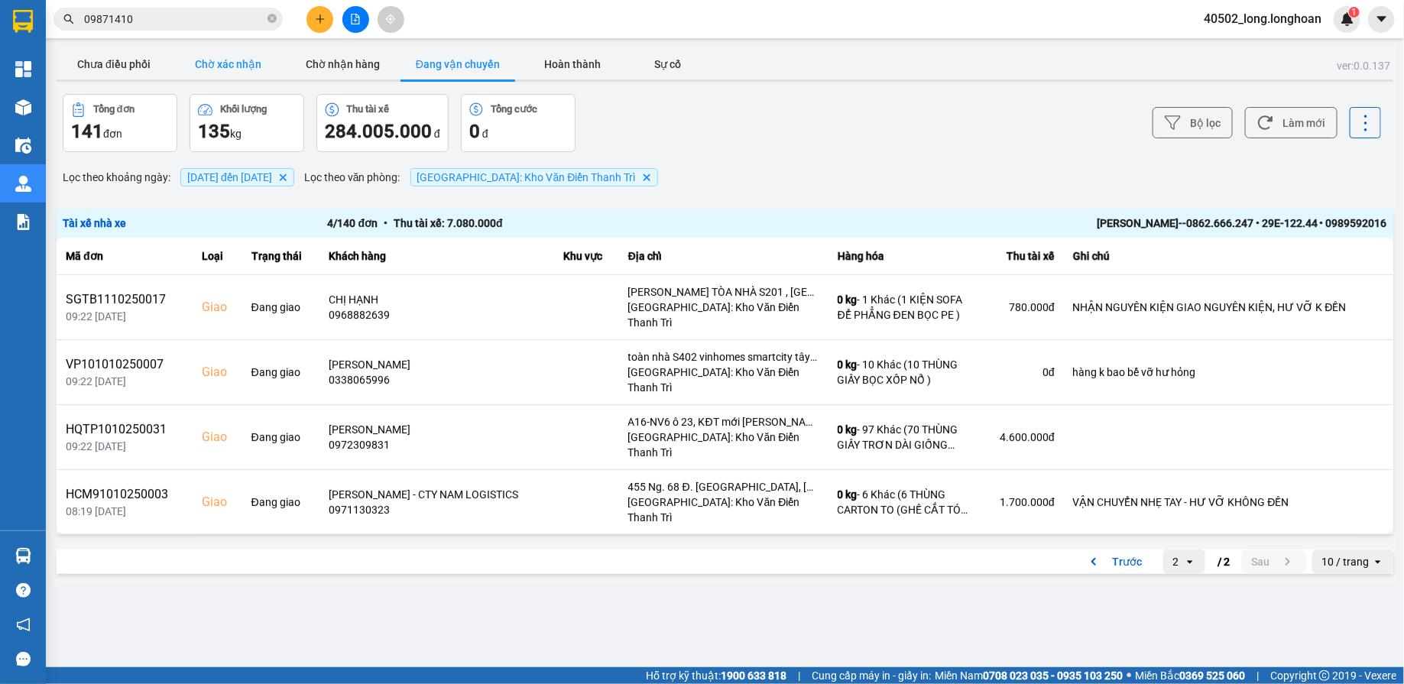
click at [230, 60] on button "Chờ xác nhận" at bounding box center [228, 64] width 115 height 31
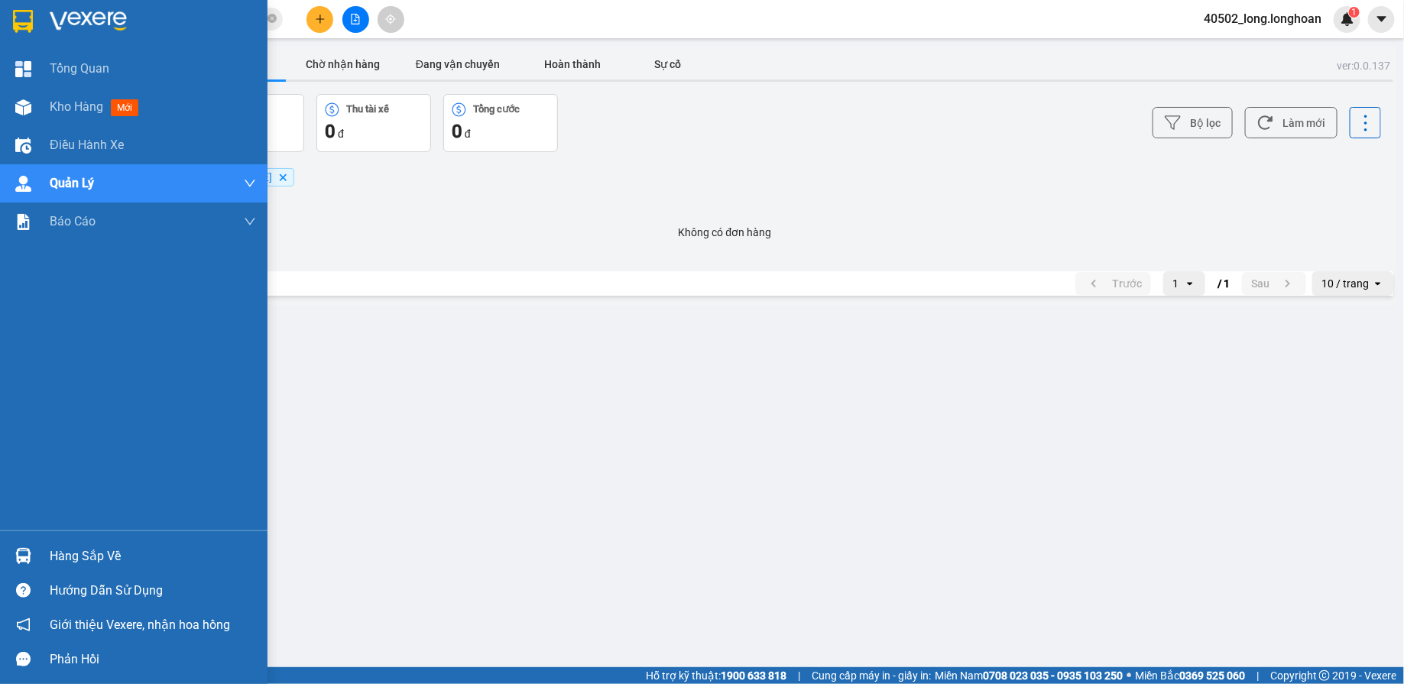
click at [60, 8] on div at bounding box center [133, 25] width 267 height 50
